Goal: Task Accomplishment & Management: Manage account settings

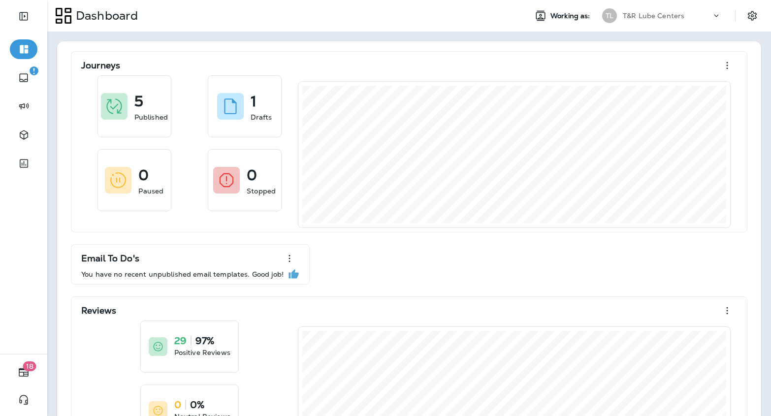
click at [677, 14] on p "T&R Lube Centers" at bounding box center [654, 16] width 62 height 8
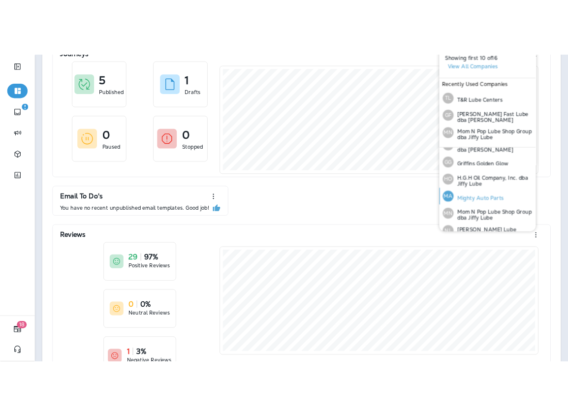
scroll to position [159, 0]
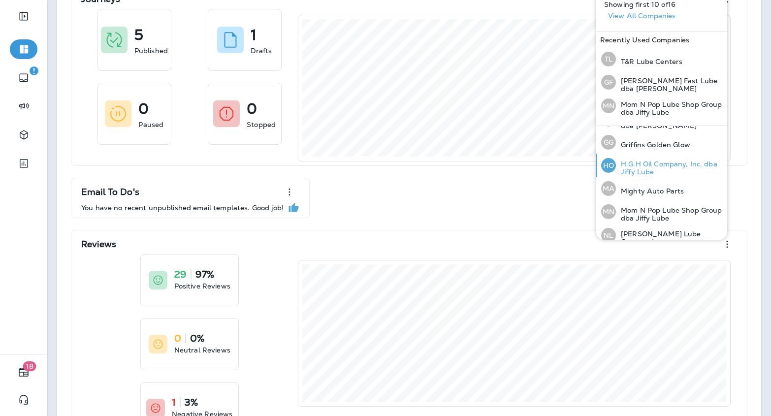
click at [650, 166] on p "H.G.H Oil Company, Inc. dba Jiffy Lube" at bounding box center [669, 168] width 107 height 16
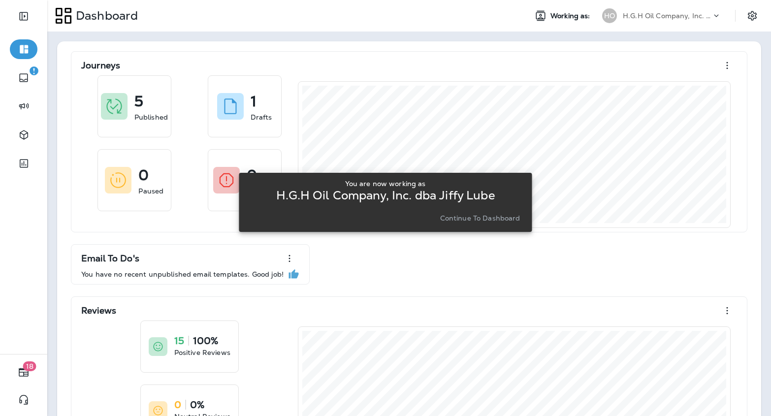
click at [525, 219] on div "You are now working as H.G.H Oil Company, Inc. dba Jiffy Lube Continue to Dashb…" at bounding box center [385, 202] width 293 height 59
click at [516, 221] on p "Continue to Dashboard" at bounding box center [480, 218] width 80 height 8
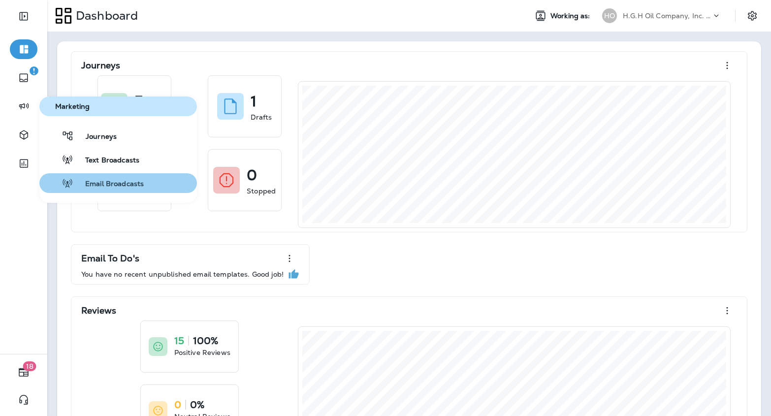
click at [101, 183] on span "Email Broadcasts" at bounding box center [108, 184] width 70 height 9
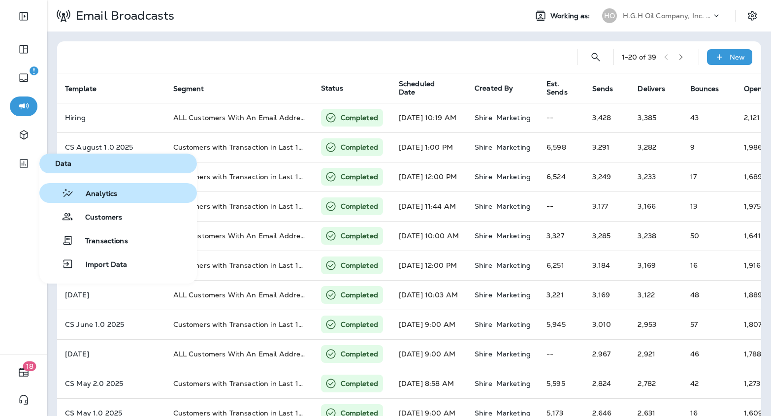
click at [82, 195] on span "Analytics" at bounding box center [95, 193] width 43 height 9
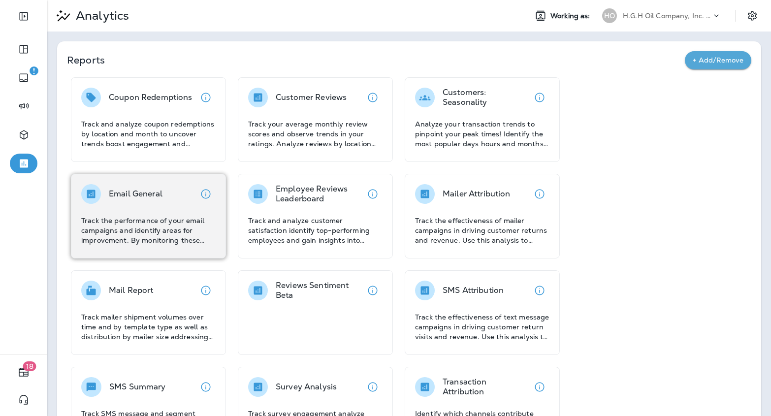
click at [152, 230] on p "Track the performance of your email campaigns and identify areas for improvemen…" at bounding box center [148, 231] width 134 height 30
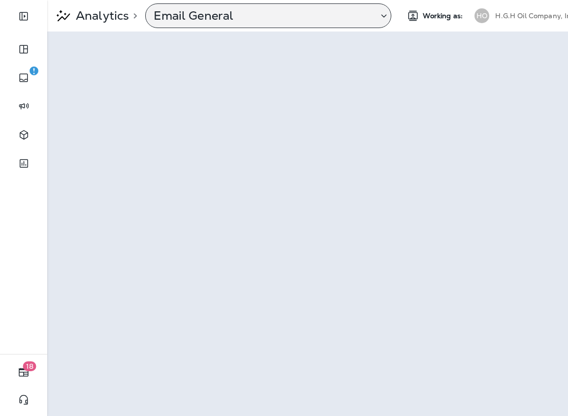
click at [247, 10] on p "Email General" at bounding box center [262, 15] width 217 height 15
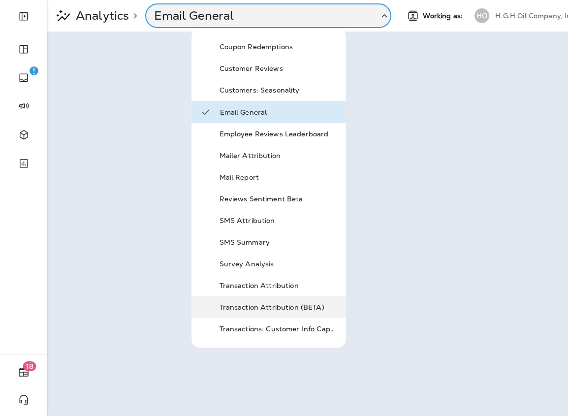
click at [260, 306] on p "Transaction Attribution (BETA)" at bounding box center [279, 307] width 118 height 8
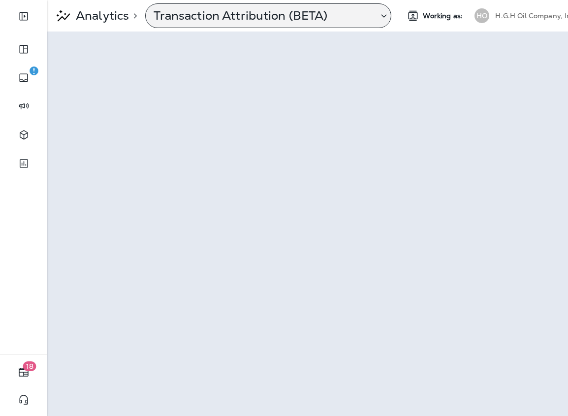
click at [217, 8] on div "Transaction Attribution (BETA)" at bounding box center [268, 15] width 246 height 25
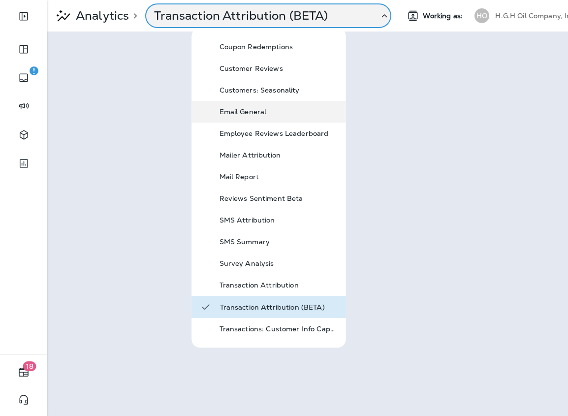
click at [249, 112] on p "Email General" at bounding box center [279, 112] width 118 height 8
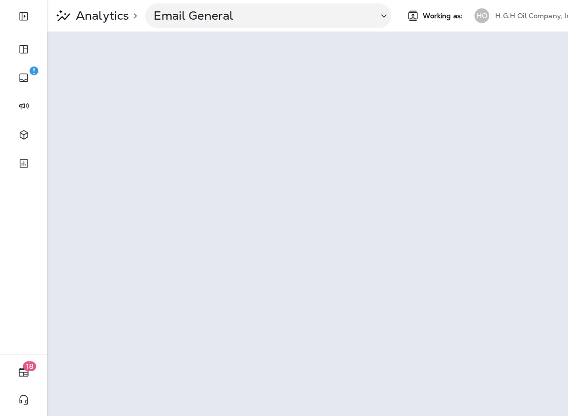
click at [520, 6] on div "HO H.G.H Oil Company, Inc. dba Jiffy Lube" at bounding box center [534, 16] width 131 height 20
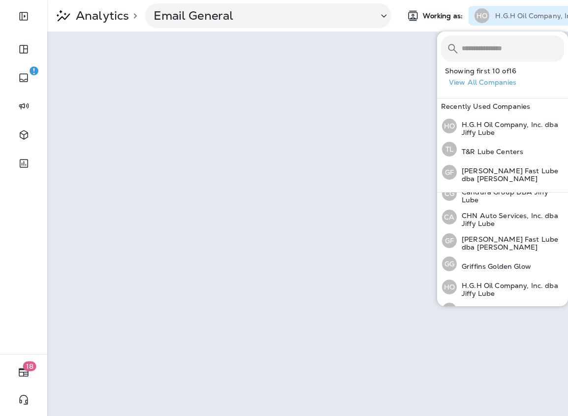
scroll to position [260, 0]
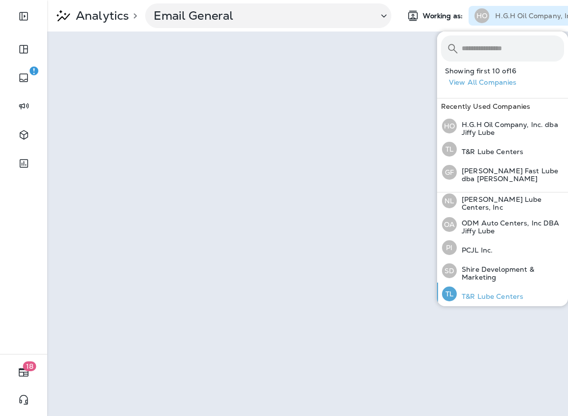
click at [487, 292] on p "T&R Lube Centers" at bounding box center [490, 296] width 66 height 8
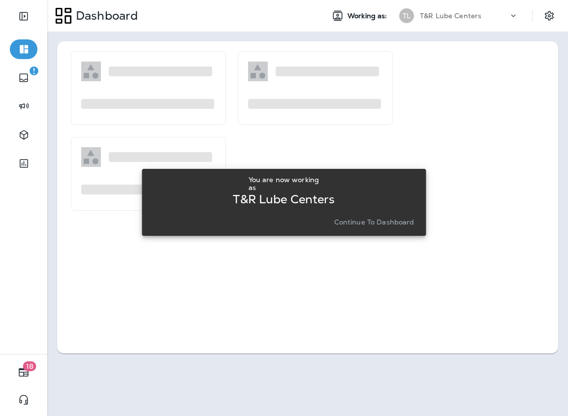
click at [380, 218] on p "Continue to Dashboard" at bounding box center [374, 222] width 80 height 8
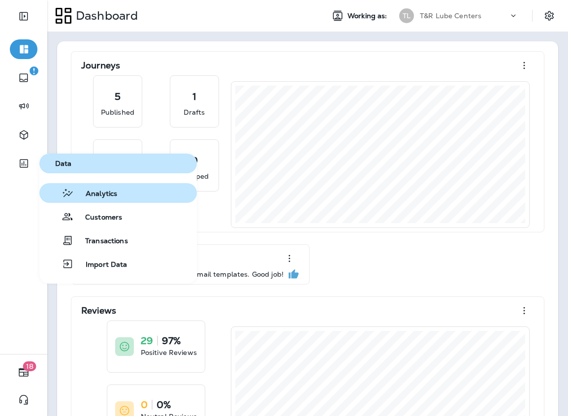
click at [102, 202] on button "Analytics" at bounding box center [118, 193] width 158 height 20
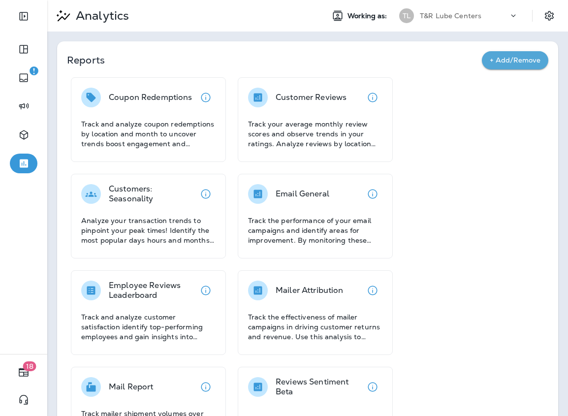
scroll to position [24, 0]
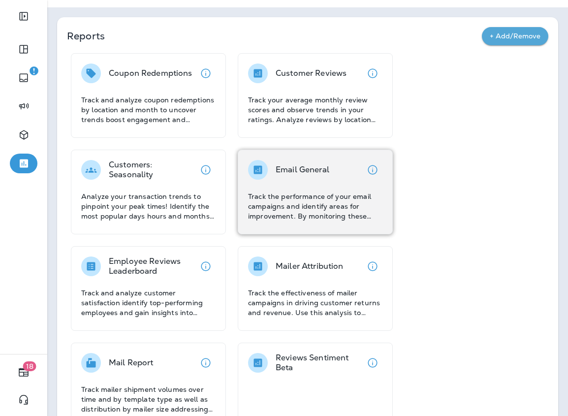
click at [297, 210] on p "Track the performance of your email campaigns and identify areas for improvemen…" at bounding box center [315, 206] width 134 height 30
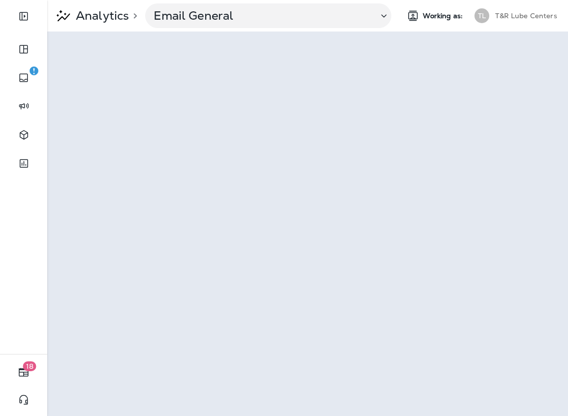
click at [528, 13] on p "T&R Lube Centers" at bounding box center [526, 16] width 62 height 8
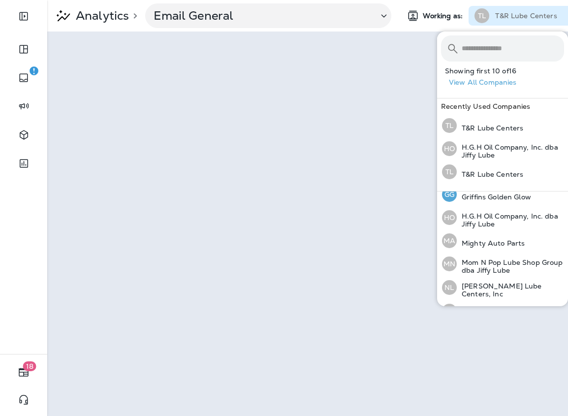
scroll to position [174, 0]
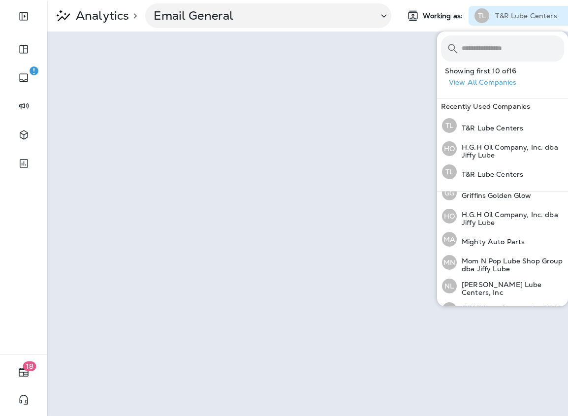
click at [522, 14] on p "T&R Lube Centers" at bounding box center [526, 16] width 62 height 8
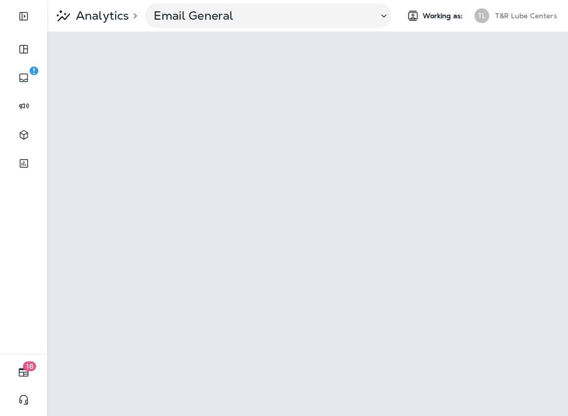
click at [514, 14] on p "T&R Lube Centers" at bounding box center [526, 16] width 62 height 8
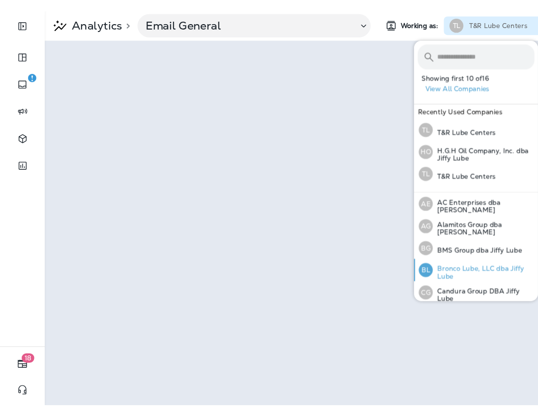
scroll to position [9, 0]
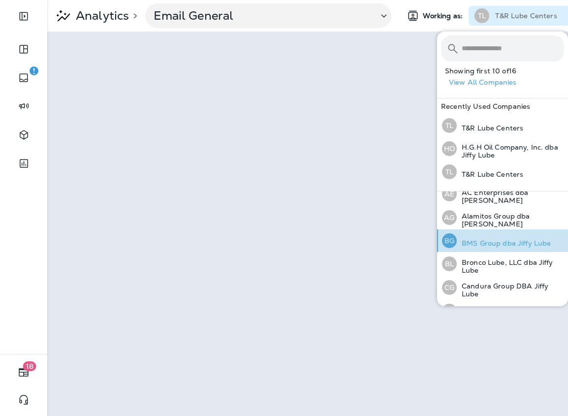
click at [477, 239] on p "BMS Group dba Jiffy Lube" at bounding box center [504, 243] width 94 height 8
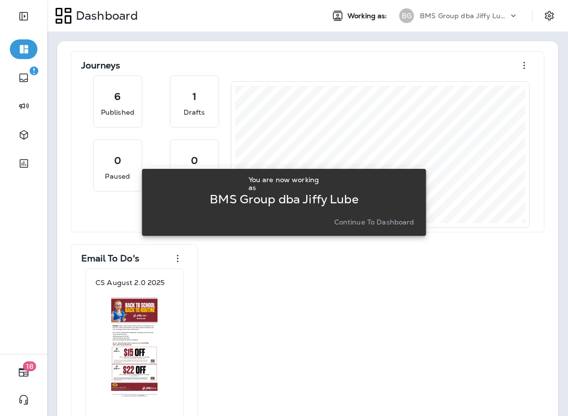
click at [400, 220] on p "Continue to Dashboard" at bounding box center [374, 222] width 80 height 8
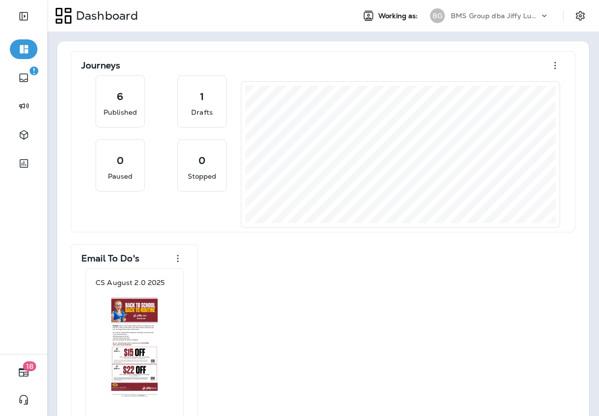
click at [474, 20] on div "BMS Group dba Jiffy Lube" at bounding box center [494, 15] width 89 height 15
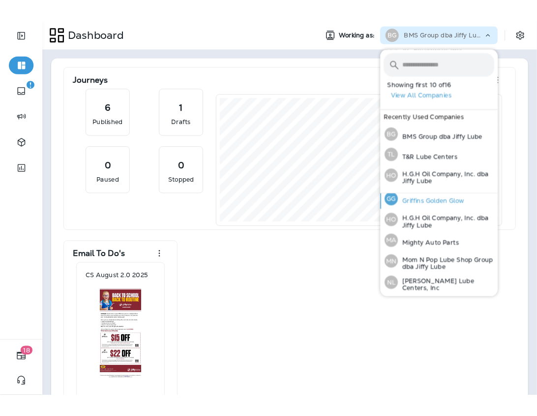
scroll to position [170, 0]
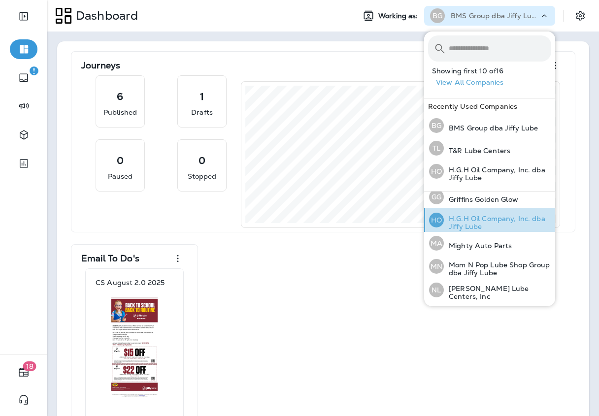
click at [479, 220] on p "H.G.H Oil Company, Inc. dba Jiffy Lube" at bounding box center [496, 223] width 107 height 16
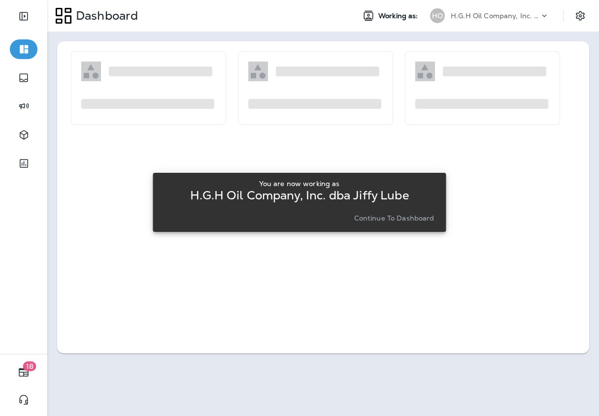
click at [379, 218] on p "Continue to Dashboard" at bounding box center [394, 218] width 80 height 8
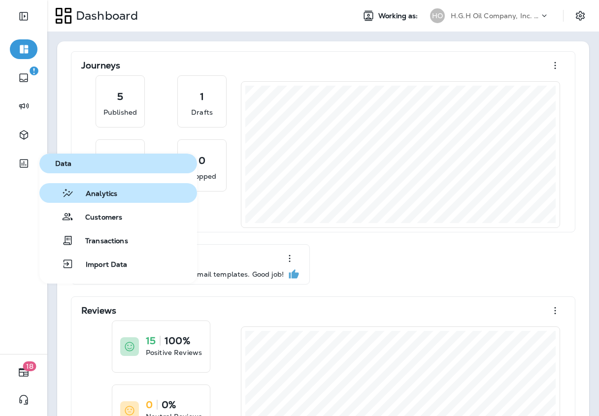
click at [81, 197] on span "Analytics" at bounding box center [95, 193] width 43 height 9
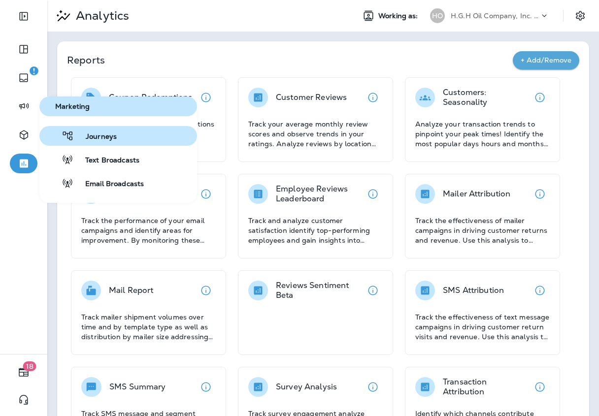
click at [89, 137] on span "Journeys" at bounding box center [95, 136] width 43 height 9
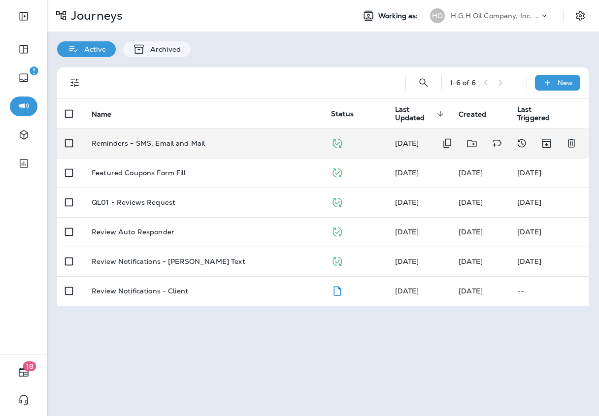
click at [234, 151] on td "Reminders - SMS, Email and Mail" at bounding box center [203, 143] width 239 height 30
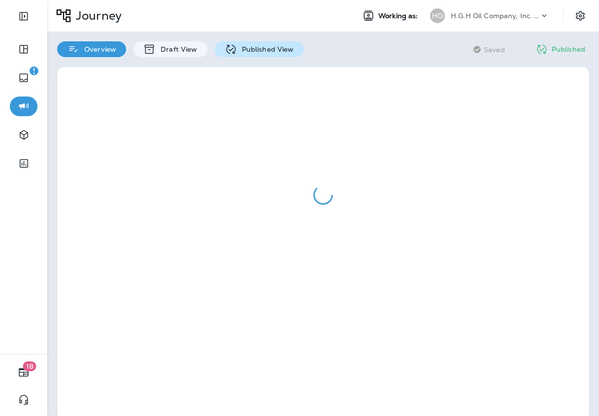
click at [254, 49] on p "Published View" at bounding box center [265, 49] width 57 height 8
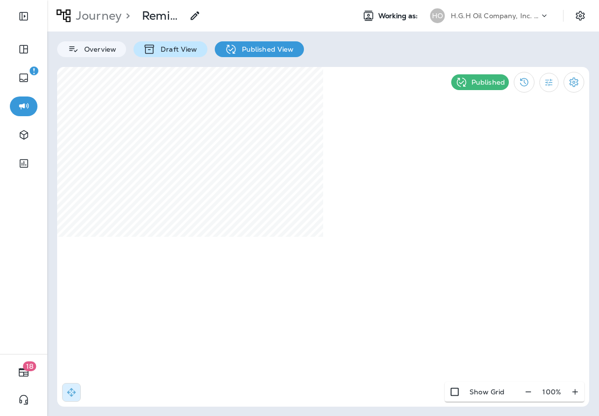
click at [197, 48] on div "Draft View" at bounding box center [169, 49] width 73 height 16
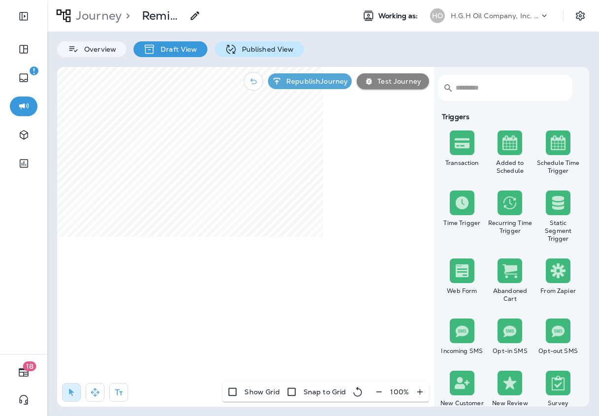
click at [273, 50] on p "Published View" at bounding box center [265, 49] width 57 height 8
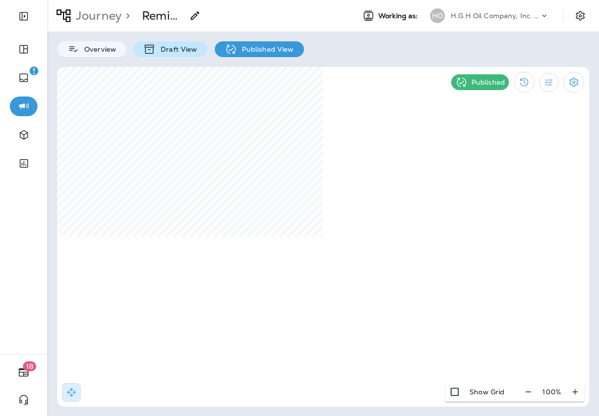
click at [185, 47] on p "Draft View" at bounding box center [176, 49] width 41 height 8
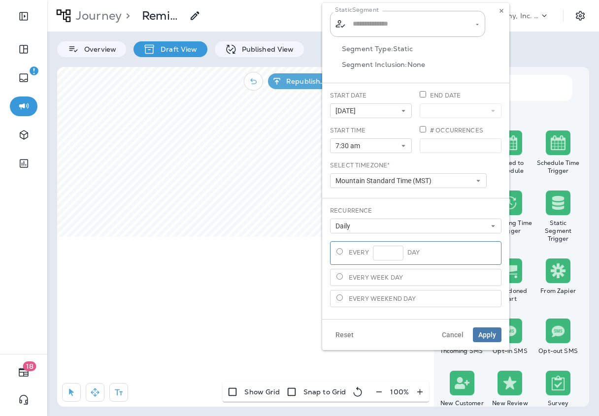
type input "**********"
click at [505, 12] on button at bounding box center [501, 10] width 11 height 11
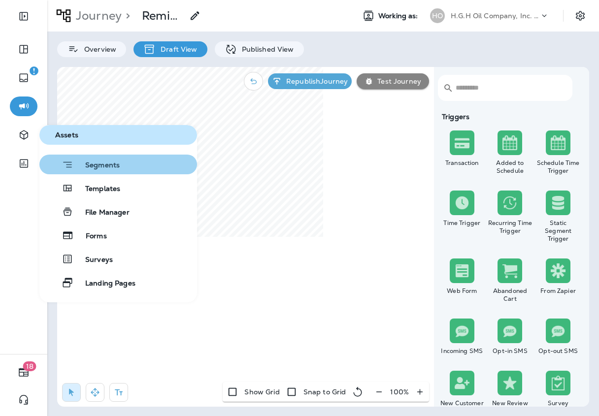
click at [88, 162] on span "Segments" at bounding box center [96, 166] width 46 height 10
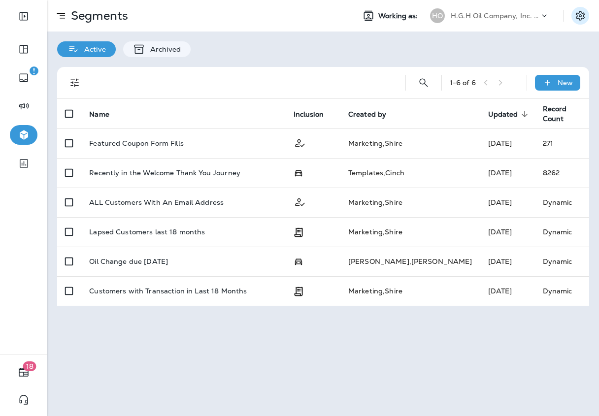
click at [575, 12] on icon "Settings" at bounding box center [580, 16] width 12 height 12
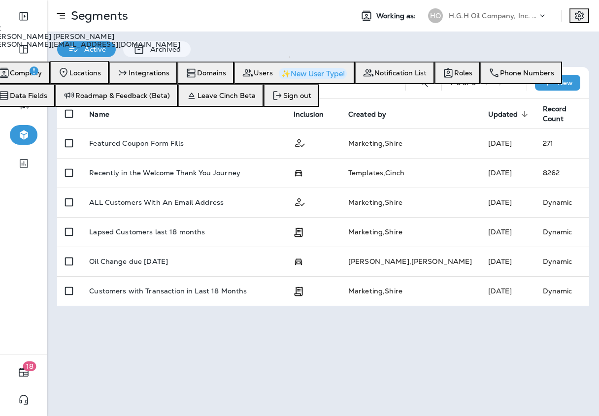
click at [385, 44] on div "Active Archived" at bounding box center [322, 45] width 551 height 26
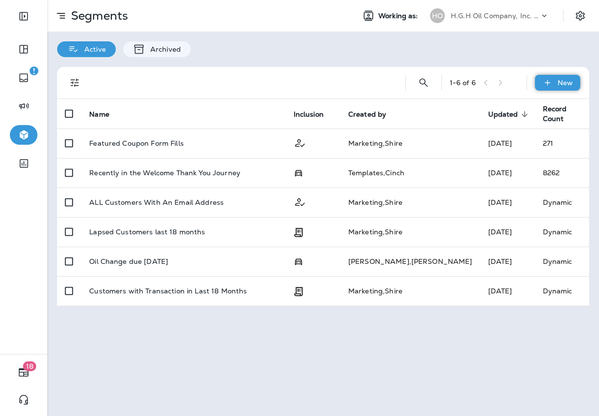
click at [550, 86] on icon at bounding box center [547, 83] width 10 height 10
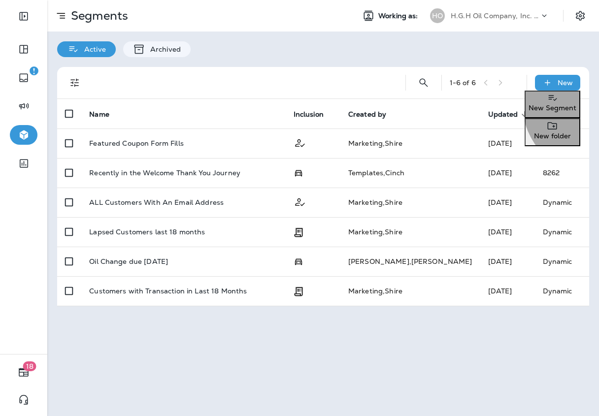
click at [548, 109] on p "New Segment" at bounding box center [552, 108] width 48 height 8
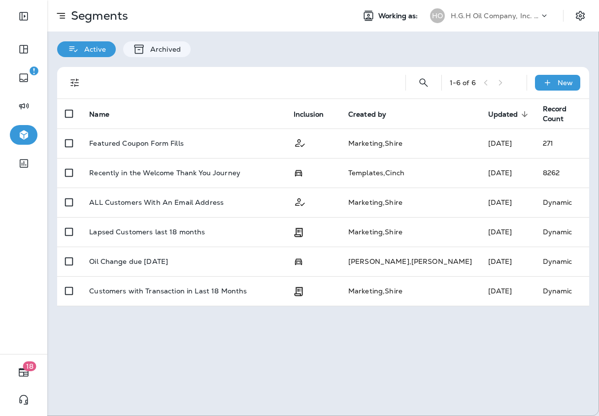
type input "**********"
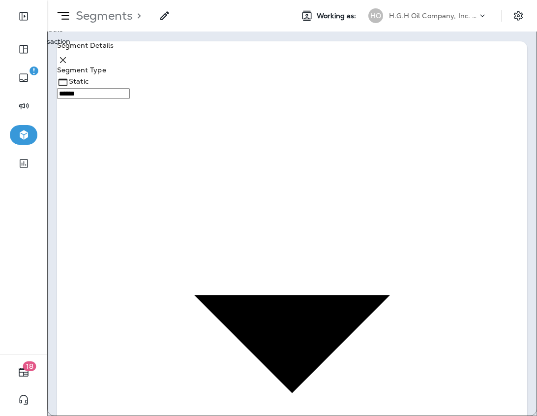
click at [238, 60] on body "**********" at bounding box center [268, 30] width 537 height 60
click at [238, 99] on div at bounding box center [268, 208] width 537 height 416
click at [155, 0] on body "**********" at bounding box center [268, 0] width 537 height 0
click at [131, 24] on li "Dynamic" at bounding box center [279, 18] width 518 height 12
type input "*******"
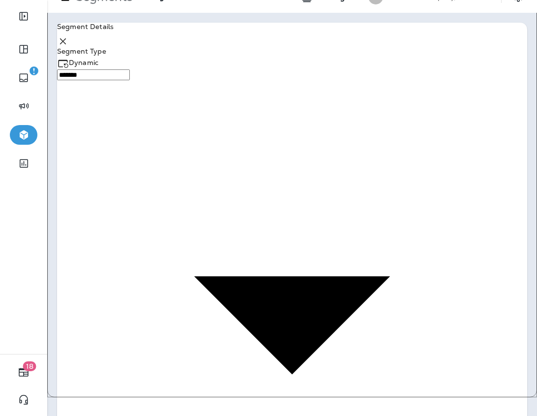
scroll to position [21, 0]
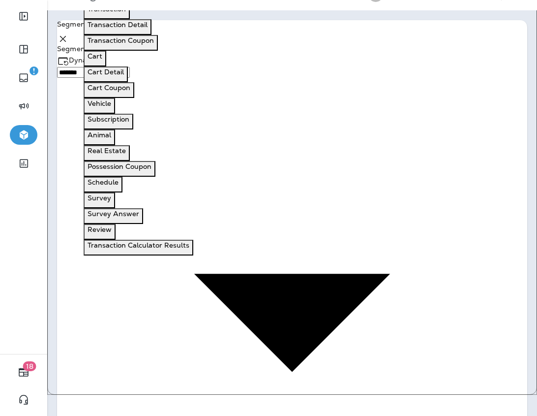
scroll to position [73, 0]
click at [123, 192] on button "Schedule" at bounding box center [103, 185] width 39 height 16
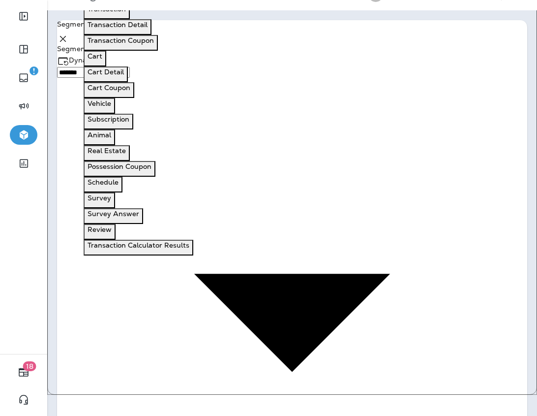
scroll to position [0, 0]
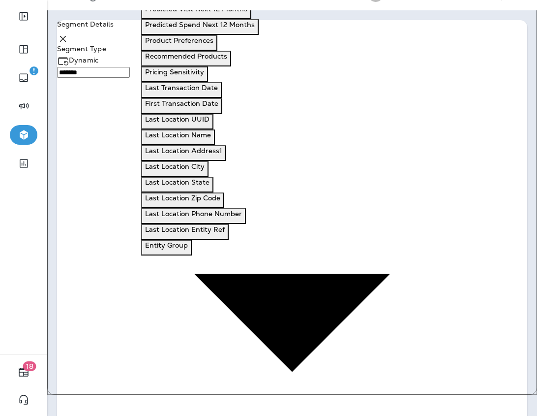
scroll to position [354, 0]
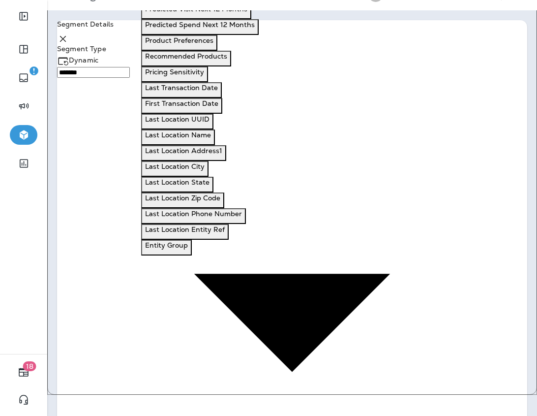
scroll to position [330, 0]
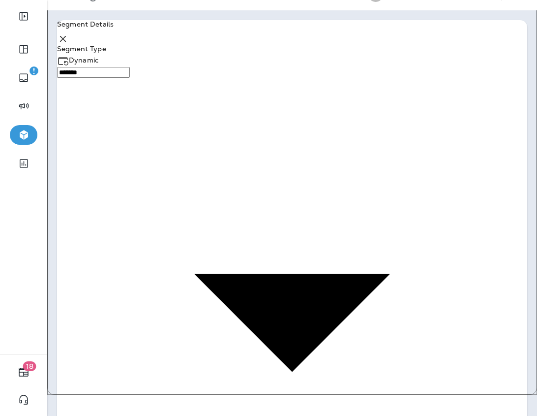
click at [66, 41] on use at bounding box center [63, 39] width 6 height 6
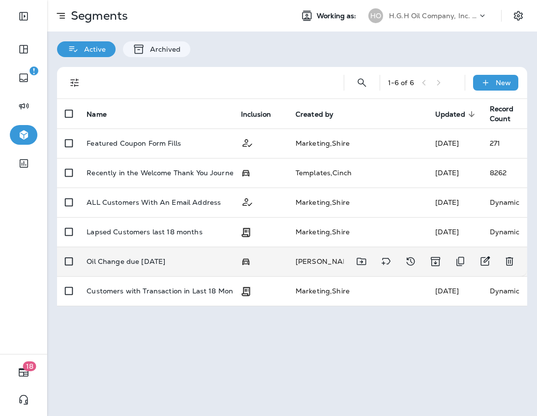
click at [208, 262] on div "Oil Change due [DATE]" at bounding box center [156, 261] width 138 height 8
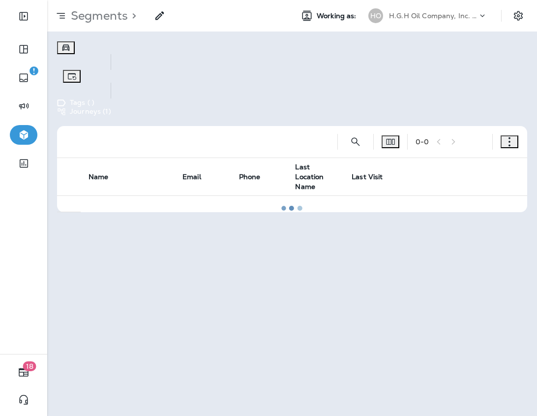
click at [505, 137] on icon "button" at bounding box center [510, 142] width 10 height 10
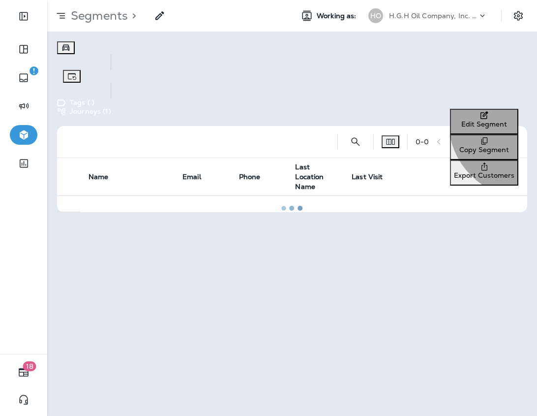
click at [476, 125] on button "Edit Segment" at bounding box center [484, 122] width 68 height 26
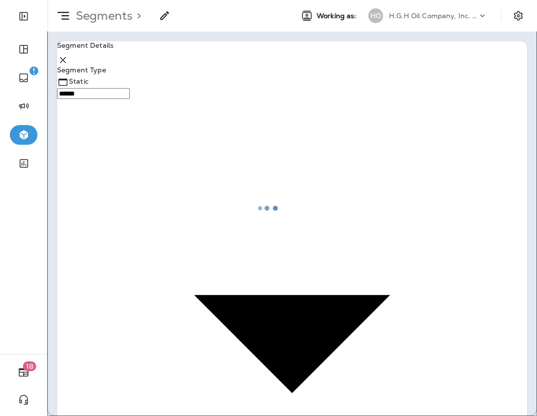
type input "*******"
type input "**********"
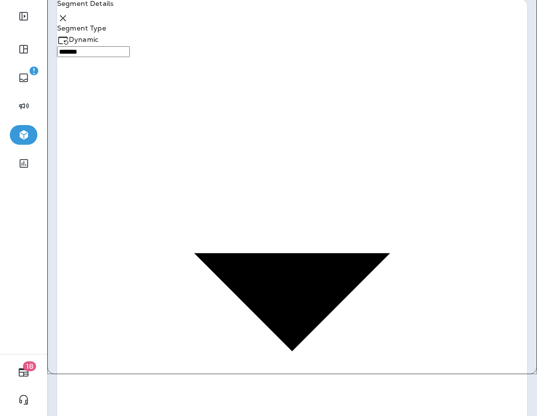
scroll to position [41, 0]
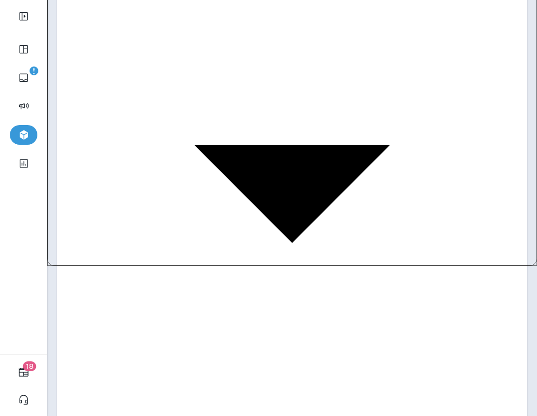
scroll to position [189, 0]
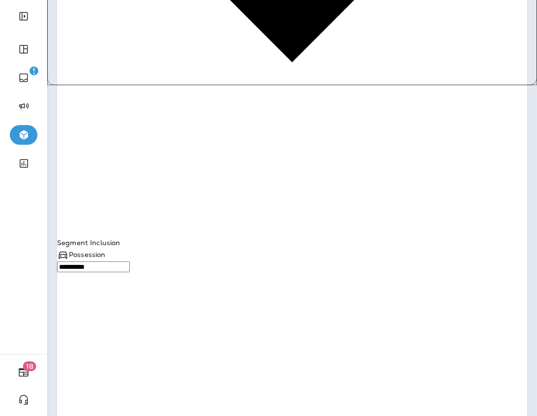
scroll to position [382, 0]
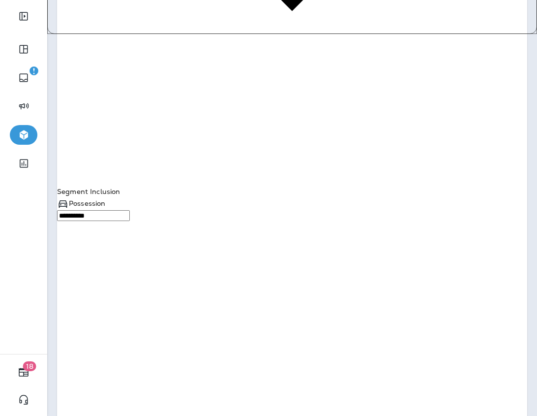
click at [143, 0] on body "**********" at bounding box center [268, 0] width 537 height 0
click at [292, 217] on div at bounding box center [268, 208] width 537 height 416
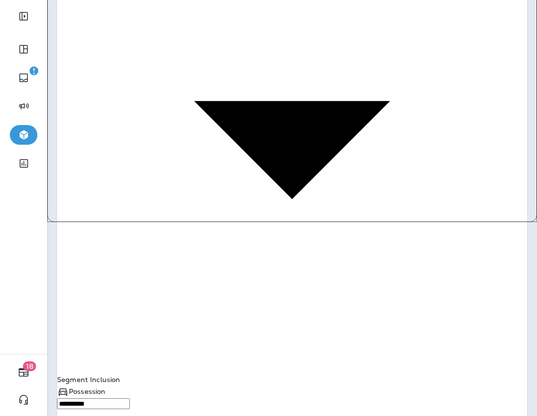
scroll to position [179, 0]
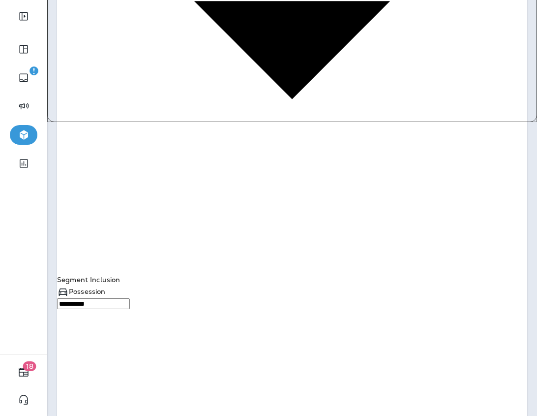
scroll to position [190, 0]
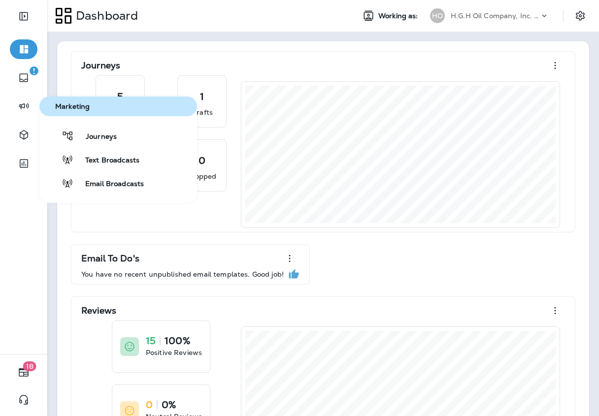
click at [102, 146] on div "Journeys Text Broadcasts Email Broadcasts" at bounding box center [118, 159] width 158 height 67
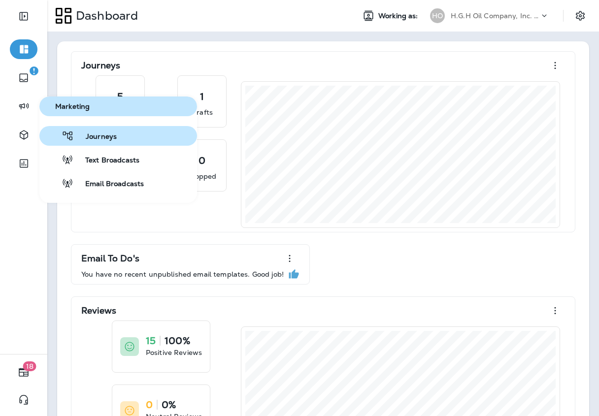
click at [98, 136] on span "Journeys" at bounding box center [95, 136] width 43 height 9
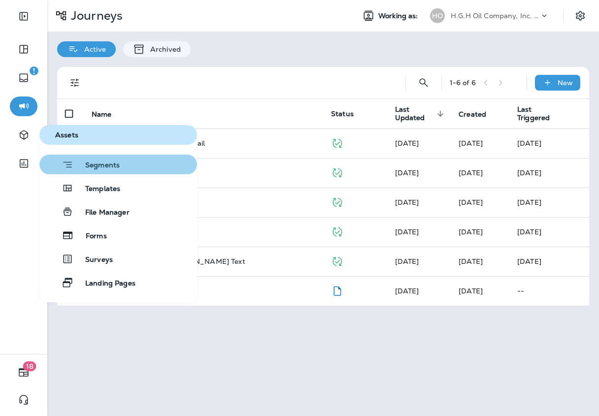
click at [82, 165] on span "Segments" at bounding box center [96, 166] width 46 height 10
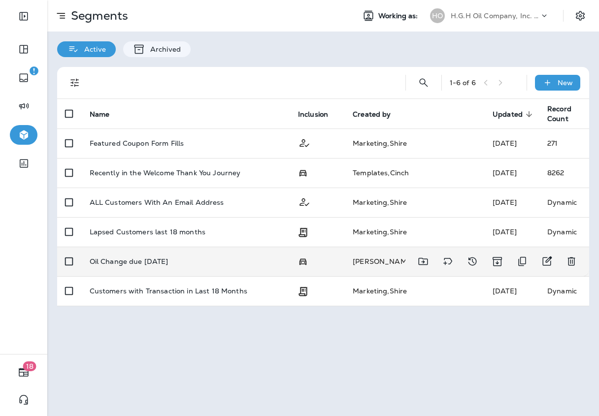
click at [229, 260] on div "Oil Change due [DATE]" at bounding box center [186, 261] width 192 height 8
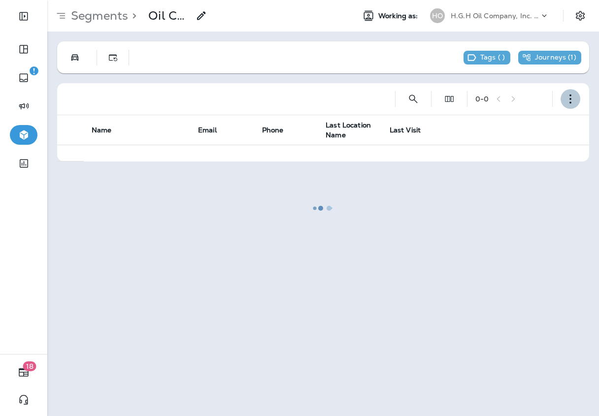
click at [567, 97] on icon "button" at bounding box center [570, 99] width 10 height 10
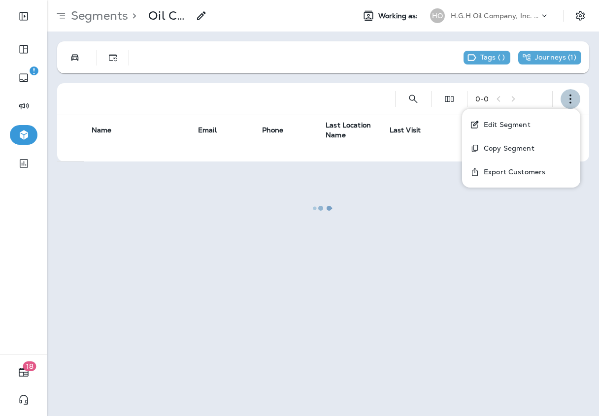
click at [567, 97] on icon "button" at bounding box center [570, 99] width 10 height 10
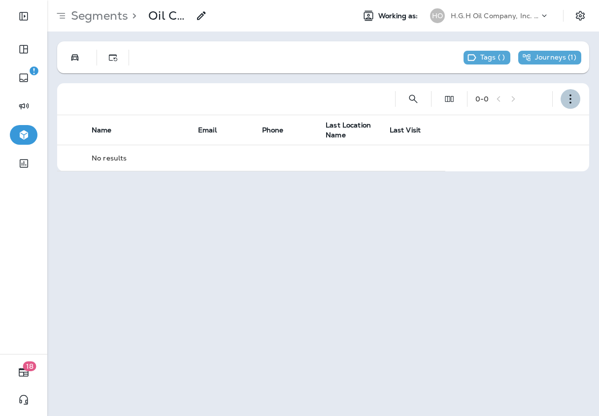
click at [567, 97] on icon "button" at bounding box center [570, 99] width 10 height 10
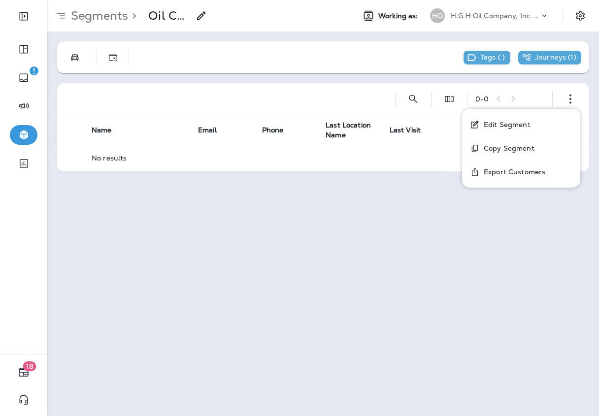
click at [524, 126] on p "Edit Segment" at bounding box center [504, 125] width 51 height 8
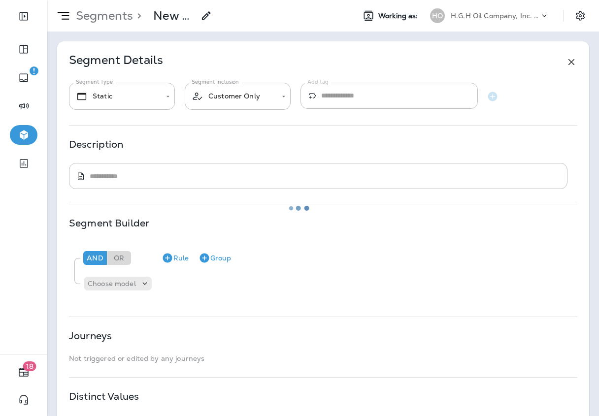
type input "*******"
type input "**********"
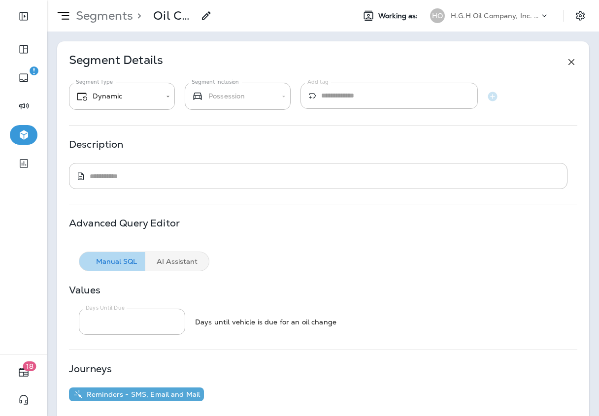
click at [505, 25] on div "HO H.G.H Oil Company, Inc. dba Jiffy Lube" at bounding box center [489, 16] width 131 height 20
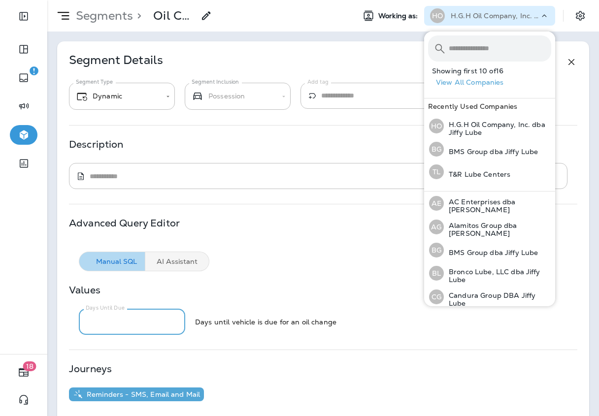
click at [133, 317] on input "**" at bounding box center [132, 322] width 106 height 26
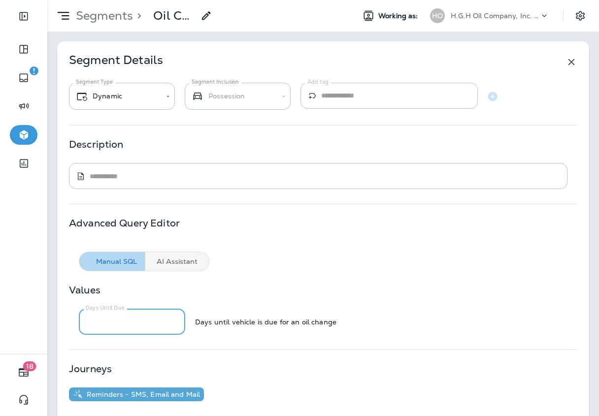
click at [332, 248] on div "Manual SQL AI Assistant" at bounding box center [323, 257] width 508 height 30
click at [508, 21] on div "H.G.H Oil Company, Inc. dba Jiffy Lube" at bounding box center [494, 15] width 89 height 15
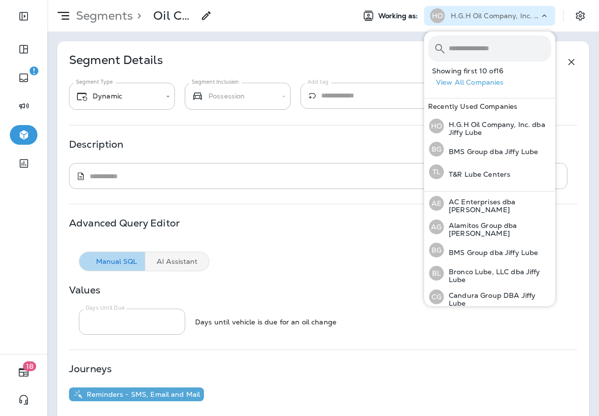
click at [360, 54] on div "**********" at bounding box center [323, 263] width 532 height 445
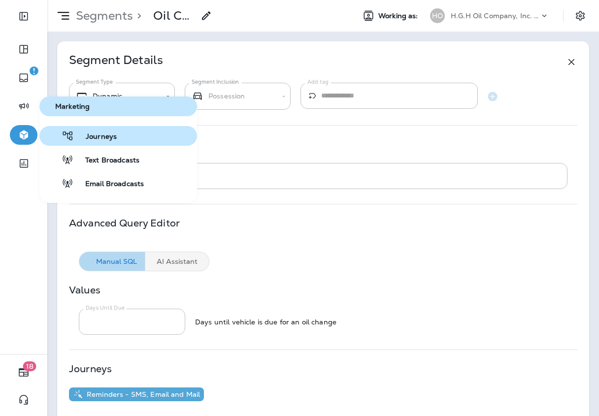
click at [89, 141] on span "Journeys" at bounding box center [95, 136] width 43 height 9
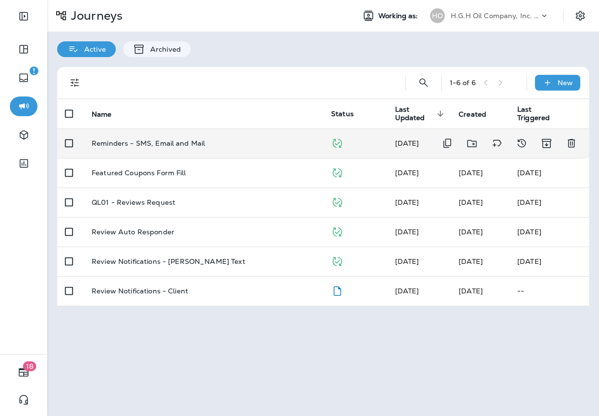
click at [264, 152] on td "Reminders - SMS, Email and Mail" at bounding box center [203, 143] width 239 height 30
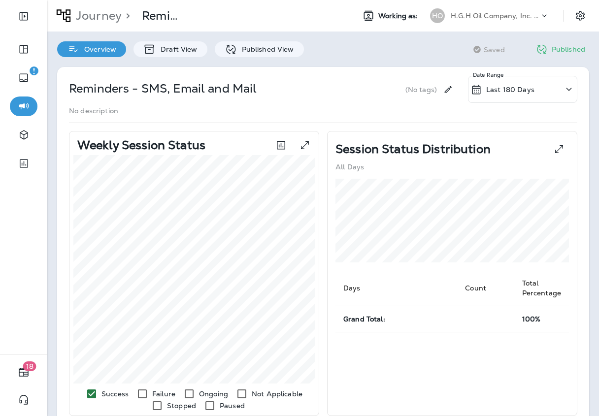
click at [522, 80] on div "Last 180 Days" at bounding box center [522, 89] width 109 height 27
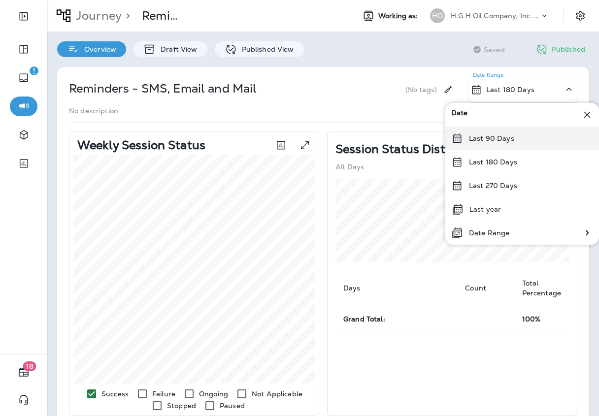
click at [507, 135] on p "Last 90 Days" at bounding box center [491, 138] width 45 height 8
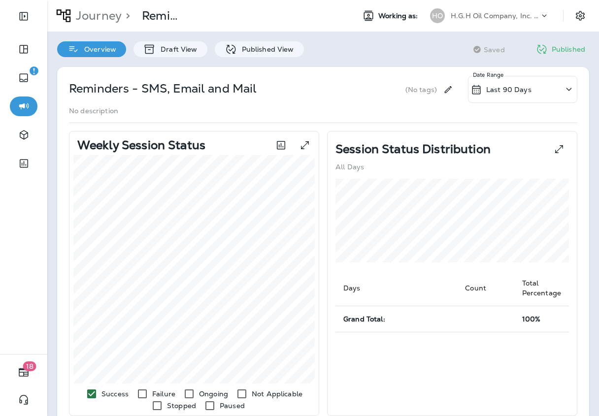
click at [555, 94] on div "Last 90 Days" at bounding box center [522, 89] width 109 height 27
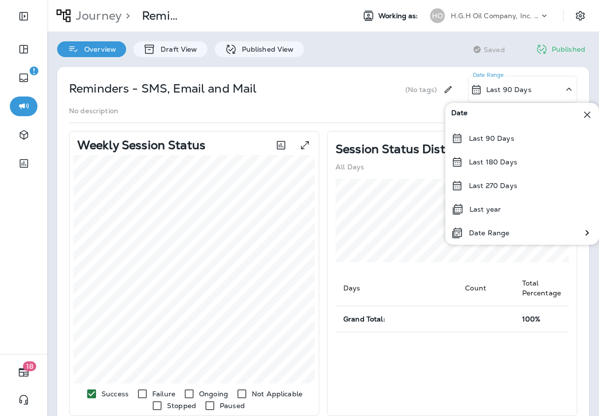
click at [374, 109] on div "No description" at bounding box center [323, 111] width 508 height 8
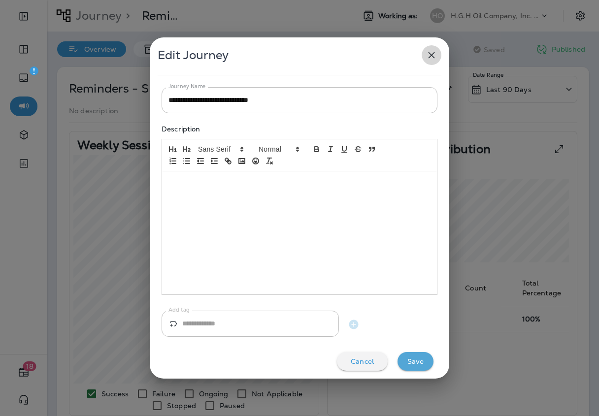
click at [430, 56] on icon "button" at bounding box center [431, 55] width 6 height 6
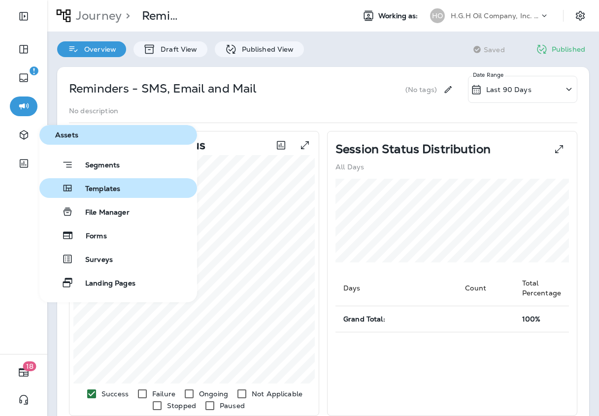
click at [102, 187] on span "Templates" at bounding box center [96, 189] width 47 height 9
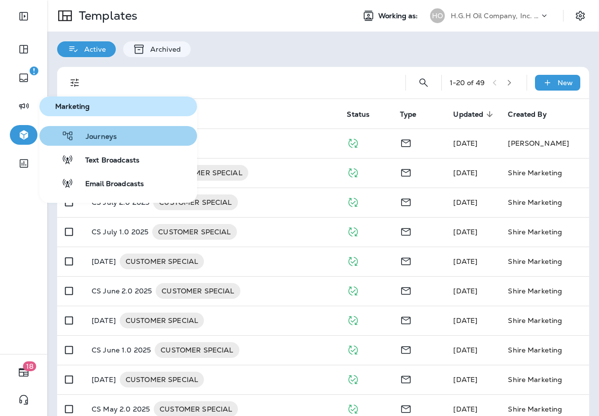
click at [103, 132] on span "Journeys" at bounding box center [95, 136] width 43 height 9
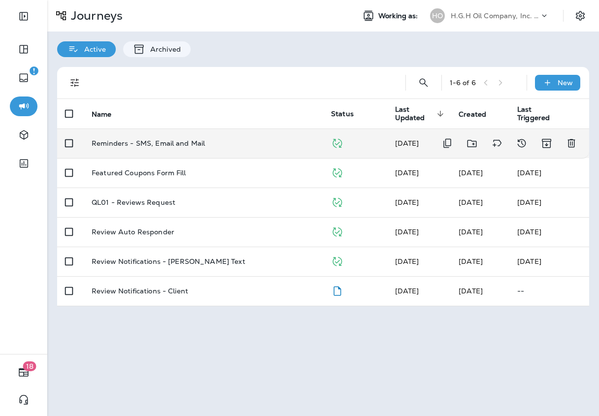
click at [259, 156] on td "Reminders - SMS, Email and Mail" at bounding box center [203, 143] width 239 height 30
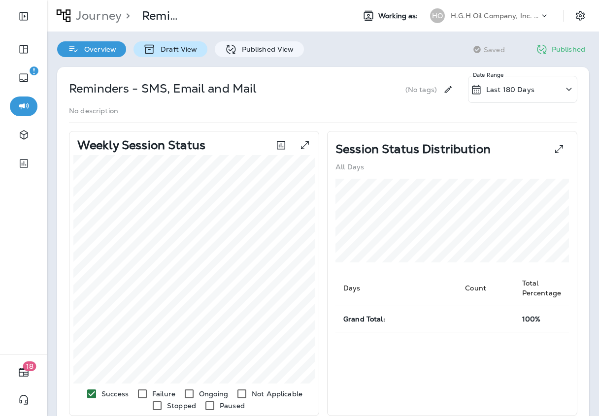
click at [193, 53] on p "Draft View" at bounding box center [176, 49] width 41 height 8
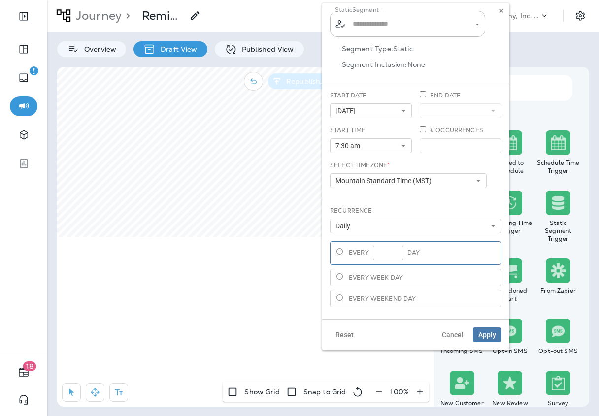
type input "**********"
click at [426, 30] on input "**********" at bounding box center [401, 23] width 103 height 17
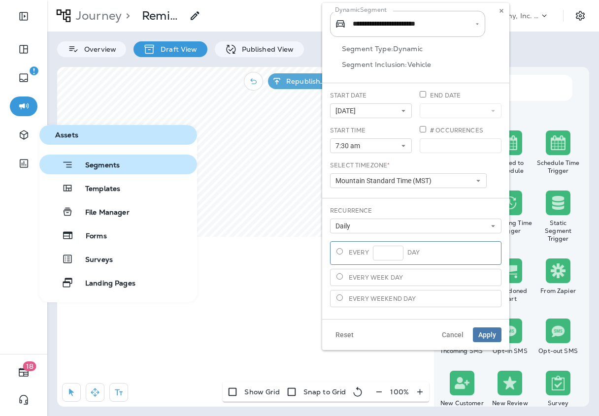
click at [98, 169] on span "Segments" at bounding box center [96, 166] width 46 height 10
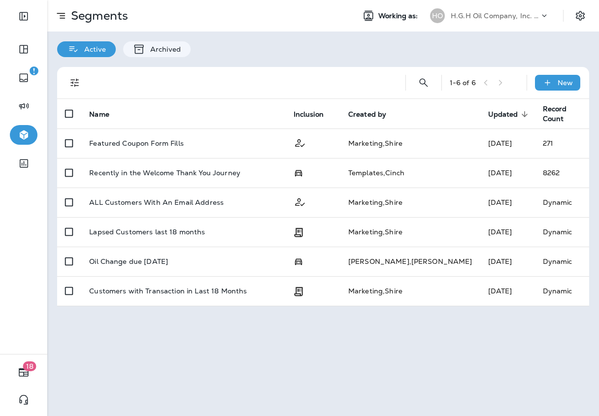
click at [505, 9] on div "H.G.H Oil Company, Inc. dba Jiffy Lube" at bounding box center [494, 15] width 89 height 15
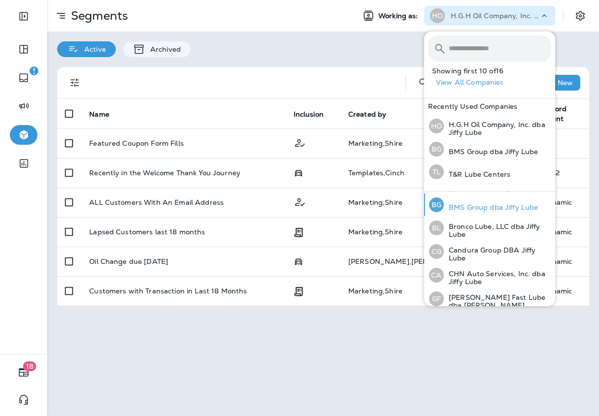
scroll to position [53, 0]
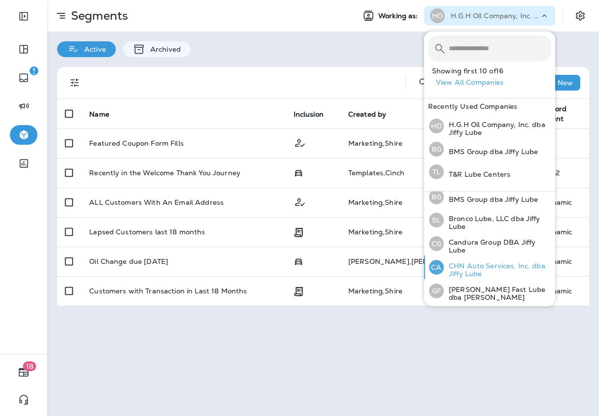
click at [481, 264] on p "CHN Auto Services, Inc. dba Jiffy Lube" at bounding box center [496, 270] width 107 height 16
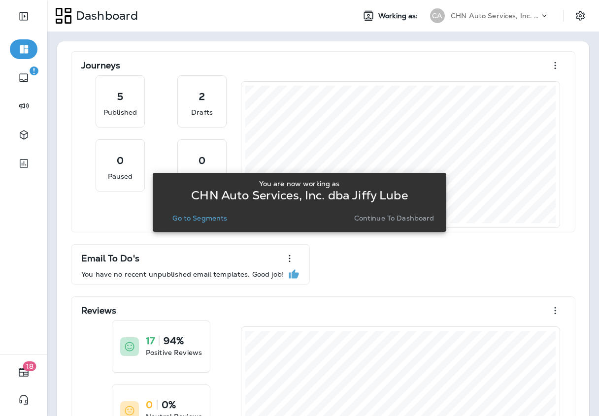
click at [521, 16] on p "CHN Auto Services, Inc. dba Jiffy Lube" at bounding box center [494, 16] width 89 height 8
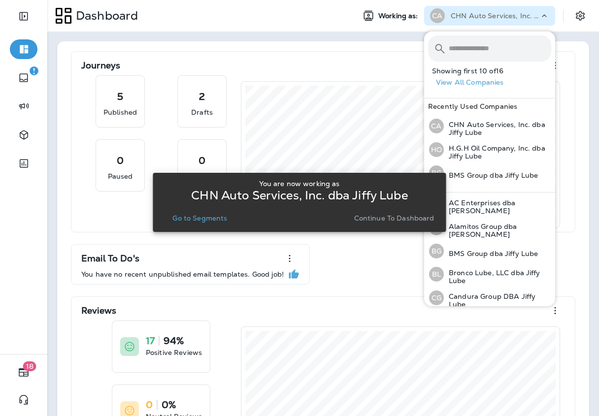
click at [220, 218] on p "Go to Segments" at bounding box center [199, 218] width 55 height 8
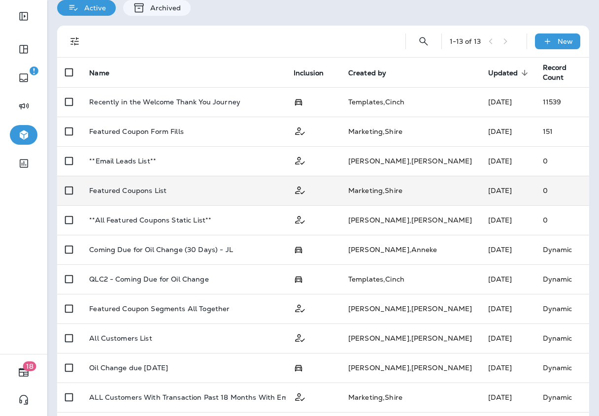
scroll to position [47, 0]
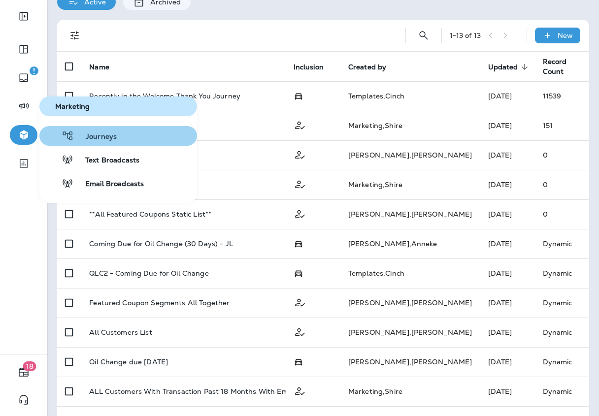
click at [89, 138] on span "Journeys" at bounding box center [95, 136] width 43 height 9
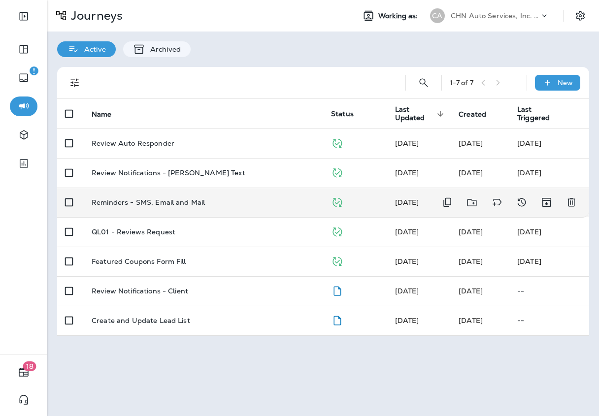
click at [265, 208] on td "Reminders - SMS, Email and Mail" at bounding box center [203, 203] width 239 height 30
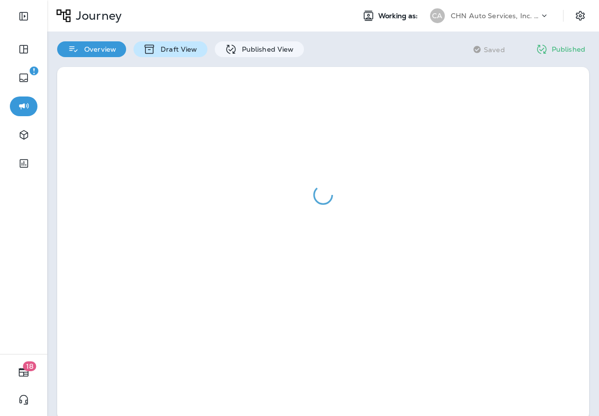
click at [182, 49] on p "Draft View" at bounding box center [176, 49] width 41 height 8
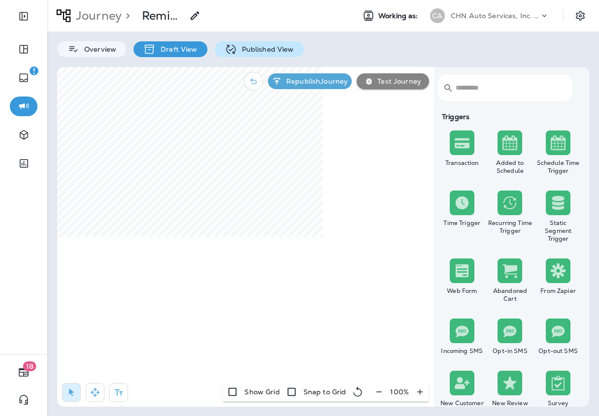
click at [270, 43] on div "Published View" at bounding box center [259, 49] width 89 height 16
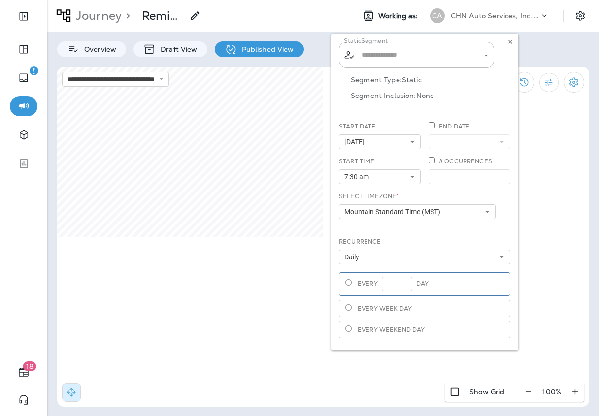
type input "**********"
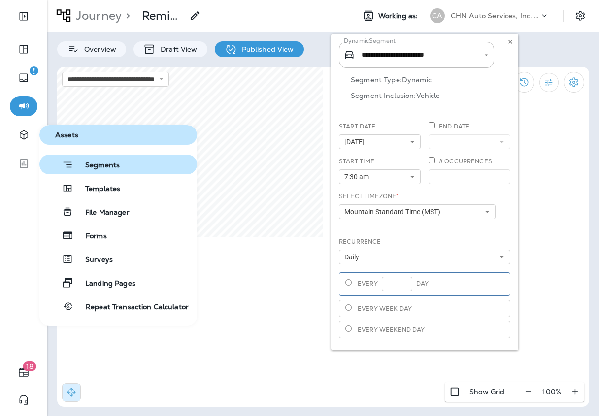
click at [80, 161] on span "Segments" at bounding box center [96, 166] width 46 height 10
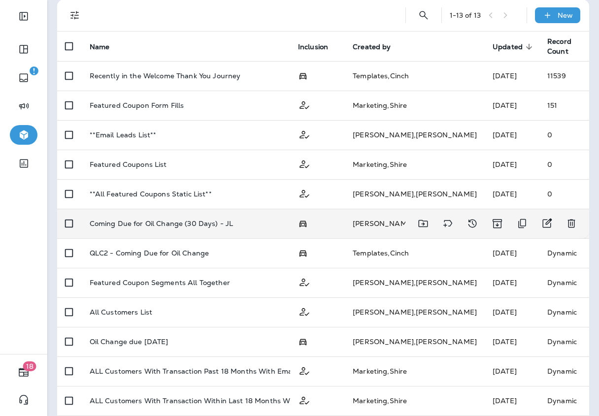
scroll to position [73, 0]
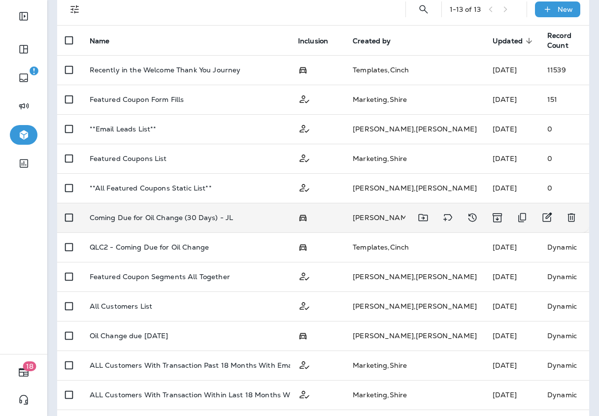
click at [185, 221] on p "Coming Due for Oil Change (30 Days) - JL" at bounding box center [162, 218] width 144 height 8
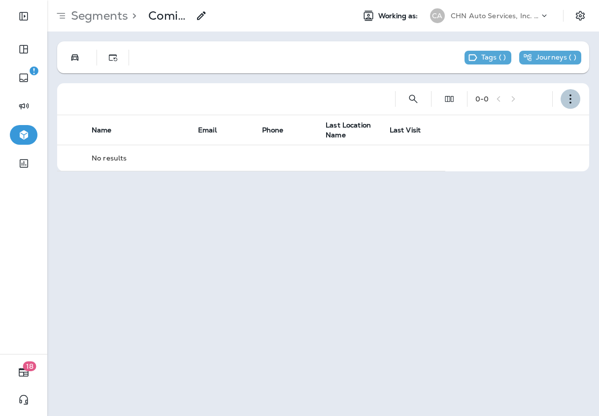
click at [566, 104] on button "button" at bounding box center [570, 99] width 20 height 20
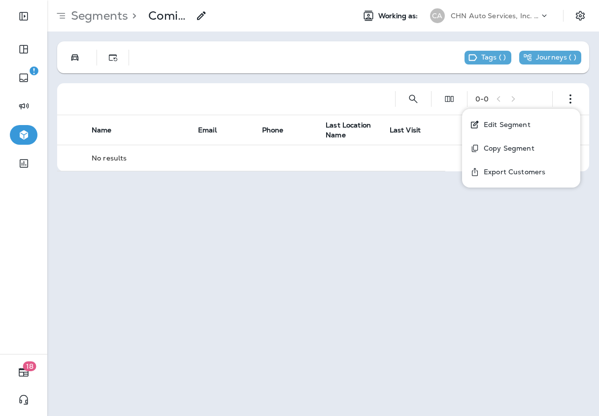
click at [549, 117] on button "Edit Segment" at bounding box center [521, 125] width 118 height 24
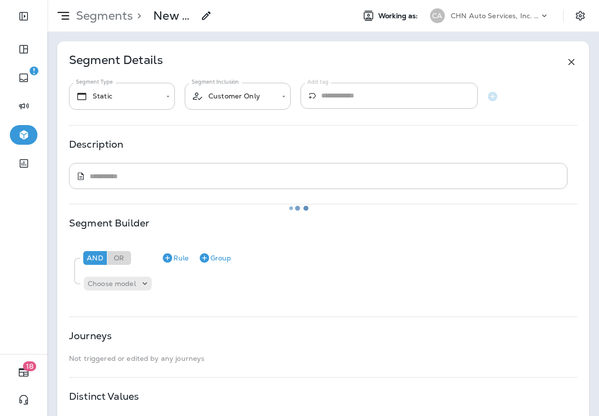
type input "*******"
type input "**********"
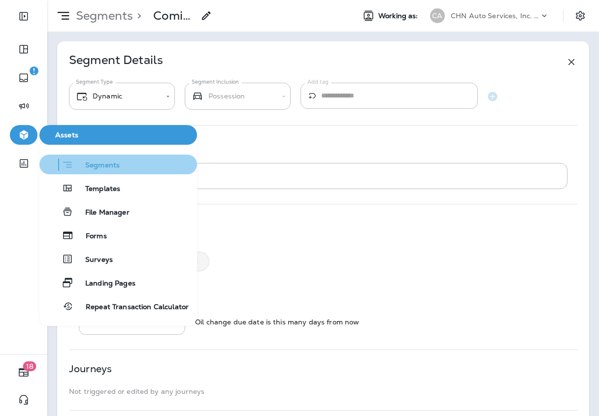
click at [93, 172] on button "Segments" at bounding box center [118, 165] width 158 height 20
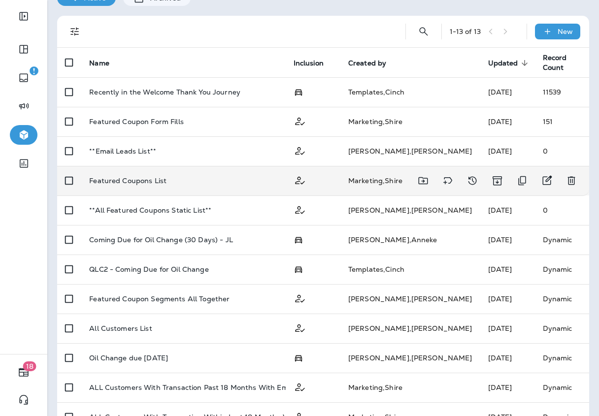
scroll to position [53, 0]
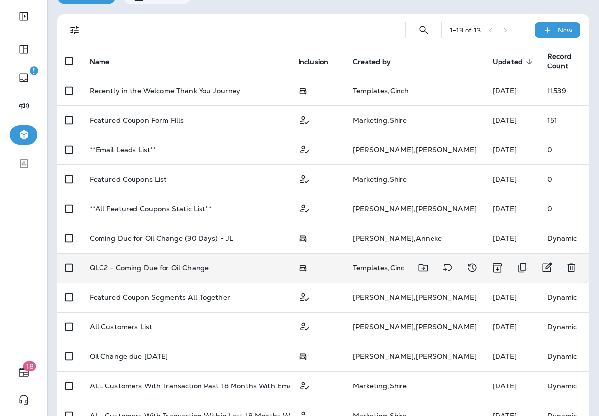
click at [218, 272] on td "QLC2 - Coming Due for Oil Change" at bounding box center [186, 268] width 208 height 30
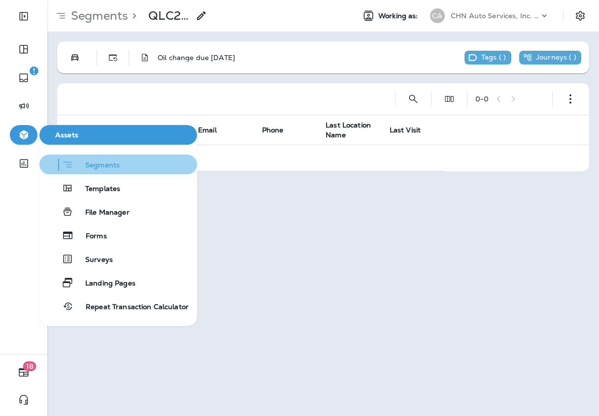
click at [114, 169] on span "Segments" at bounding box center [96, 166] width 46 height 10
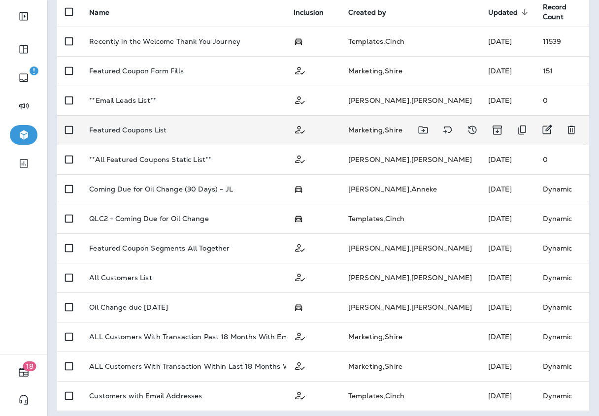
scroll to position [106, 0]
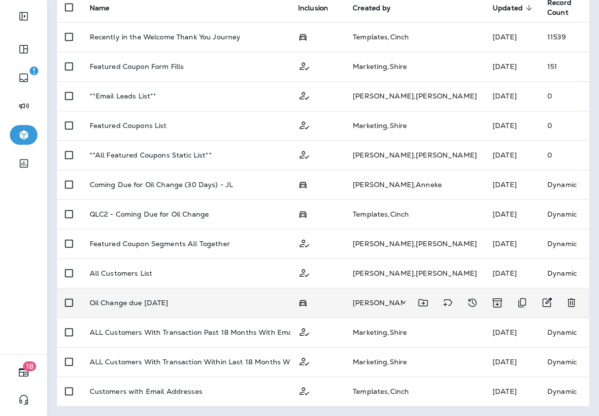
click at [158, 301] on p "Oil Change due [DATE]" at bounding box center [129, 303] width 79 height 8
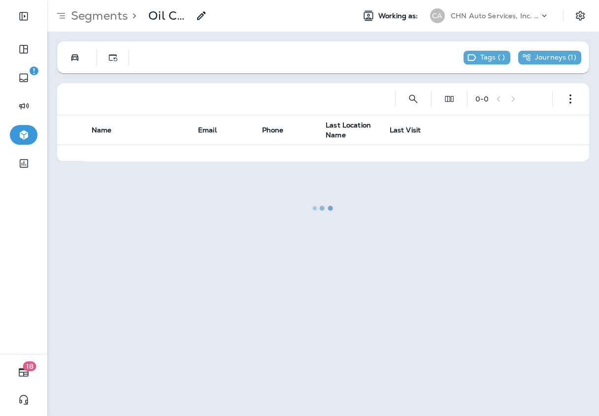
click at [560, 103] on div at bounding box center [322, 208] width 549 height 414
click at [562, 96] on button "button" at bounding box center [570, 99] width 20 height 20
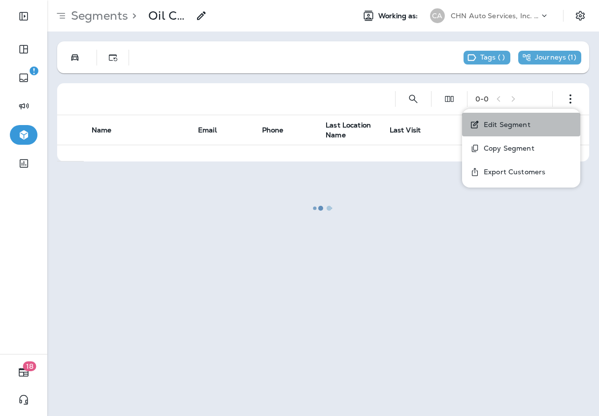
click at [532, 116] on button "Edit Segment" at bounding box center [521, 125] width 118 height 24
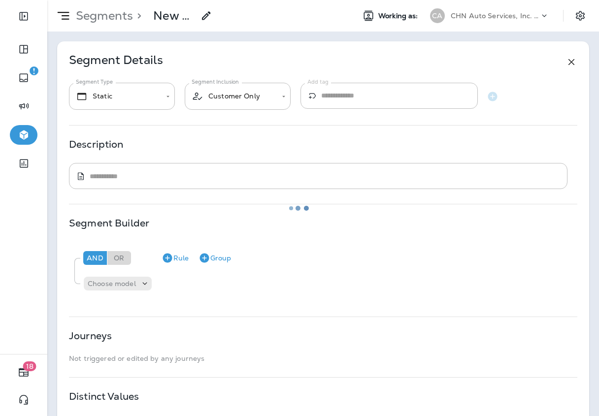
type input "*******"
type input "**********"
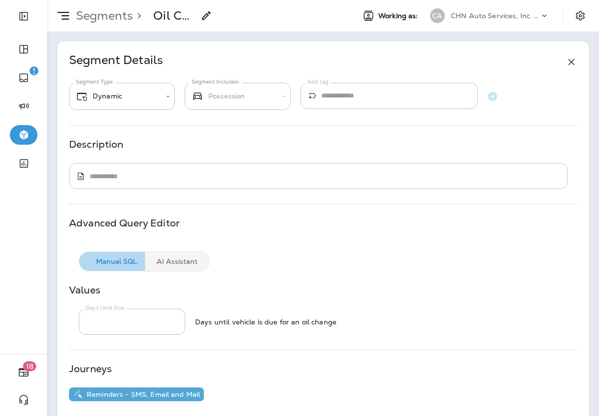
click at [513, 15] on p "CHN Auto Services, Inc. dba Jiffy Lube" at bounding box center [494, 16] width 89 height 8
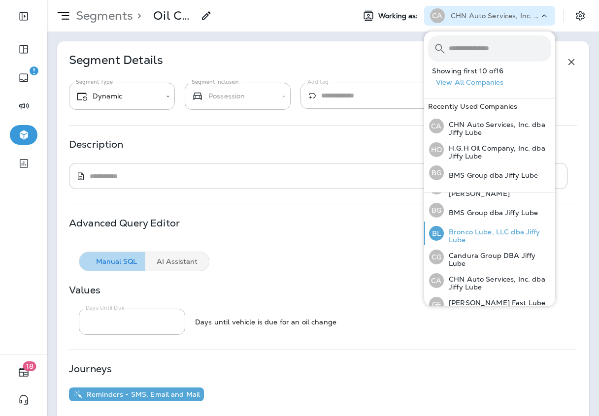
scroll to position [42, 0]
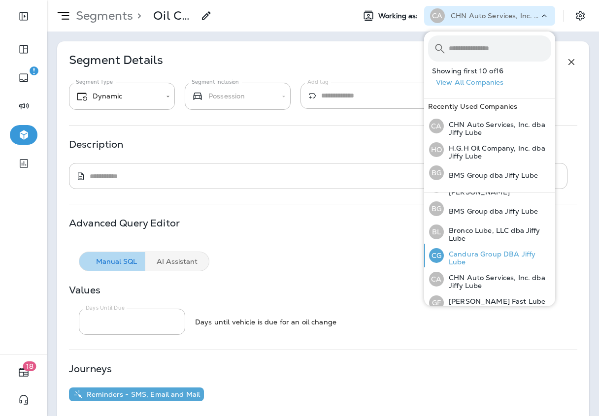
click at [476, 257] on p "Candura Group DBA Jiffy Lube" at bounding box center [496, 258] width 107 height 16
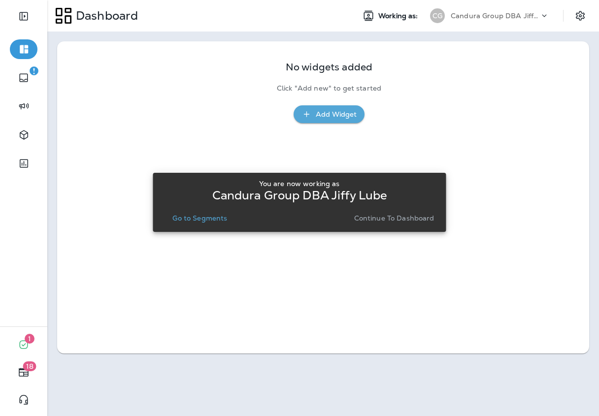
click at [220, 220] on p "Go to Segments" at bounding box center [199, 218] width 55 height 8
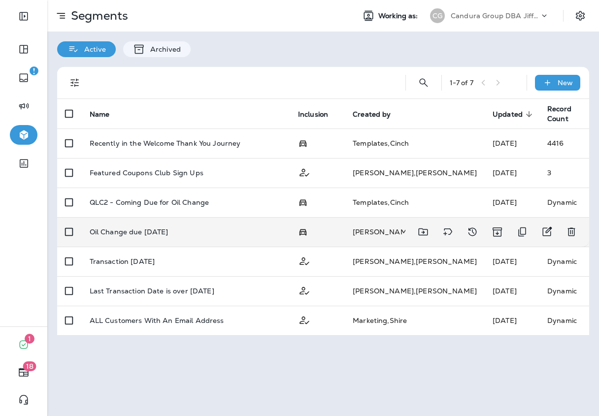
click at [193, 223] on td "Oil Change due [DATE]" at bounding box center [186, 232] width 208 height 30
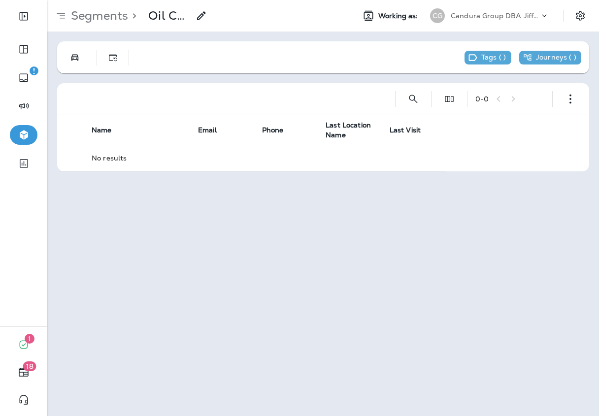
click at [481, 15] on p "Candura Group DBA Jiffy Lube" at bounding box center [494, 16] width 89 height 8
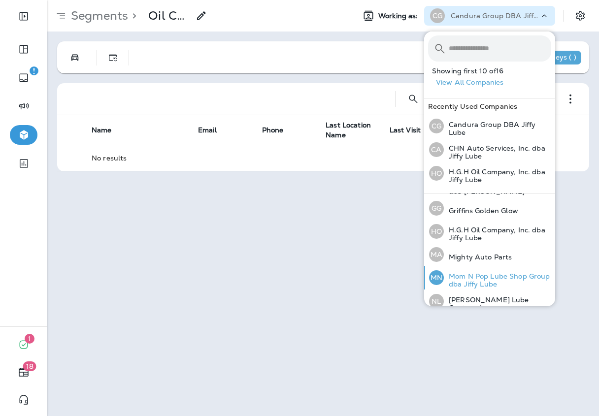
scroll to position [165, 0]
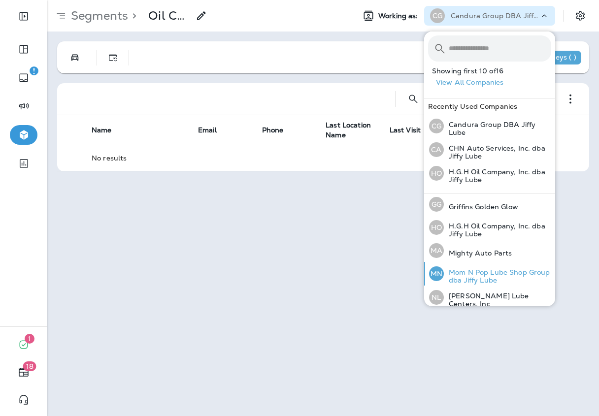
click at [471, 277] on p "Mom N Pop Lube Shop Group dba Jiffy Lube" at bounding box center [496, 276] width 107 height 16
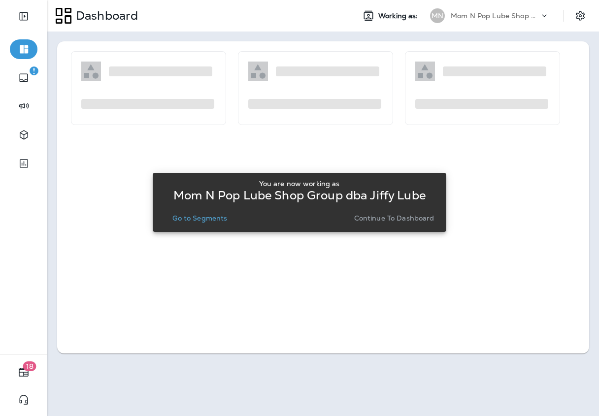
click at [213, 215] on p "Go to Segments" at bounding box center [199, 218] width 55 height 8
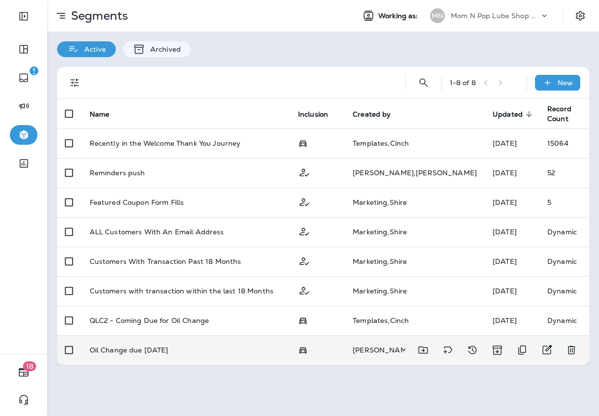
click at [154, 351] on p "Oil Change due [DATE]" at bounding box center [129, 350] width 79 height 8
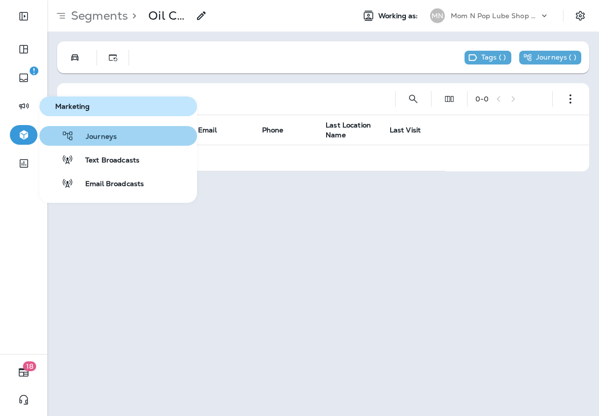
click at [94, 129] on button "Journeys" at bounding box center [118, 136] width 158 height 20
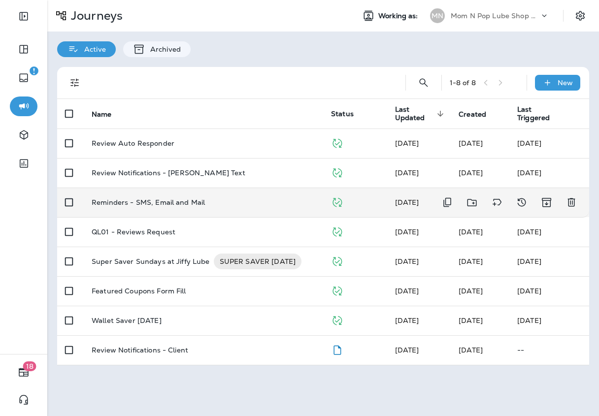
click at [161, 195] on td "Reminders - SMS, Email and Mail" at bounding box center [203, 203] width 239 height 30
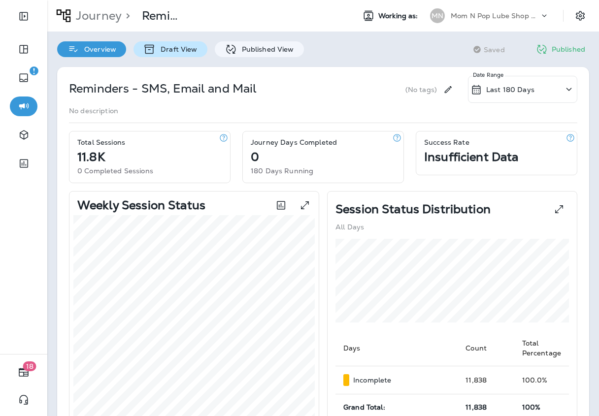
click at [182, 53] on p "Draft View" at bounding box center [176, 49] width 41 height 8
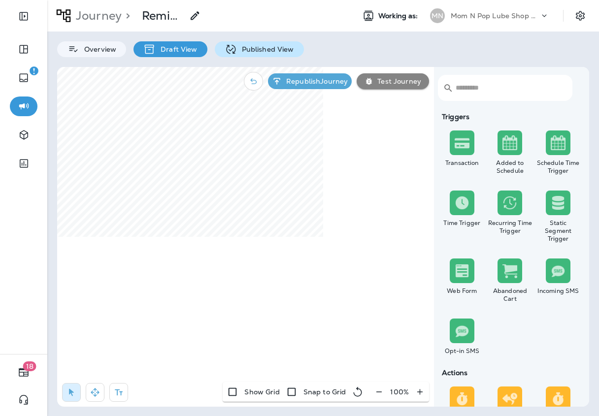
click at [254, 49] on p "Published View" at bounding box center [265, 49] width 57 height 8
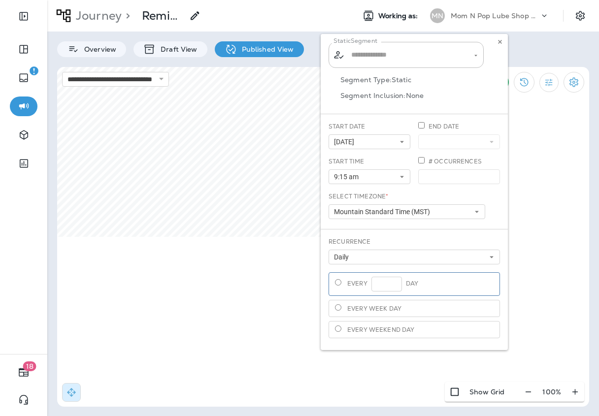
type input "**********"
click at [386, 56] on div "**********" at bounding box center [413, 192] width 187 height 316
click at [440, 49] on div "**********" at bounding box center [413, 192] width 187 height 316
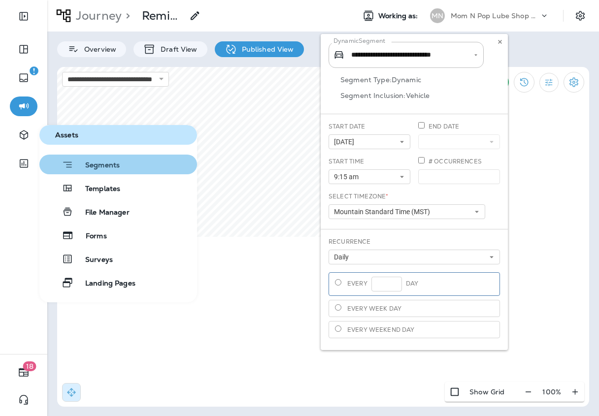
click at [104, 171] on button "Segments" at bounding box center [118, 165] width 158 height 20
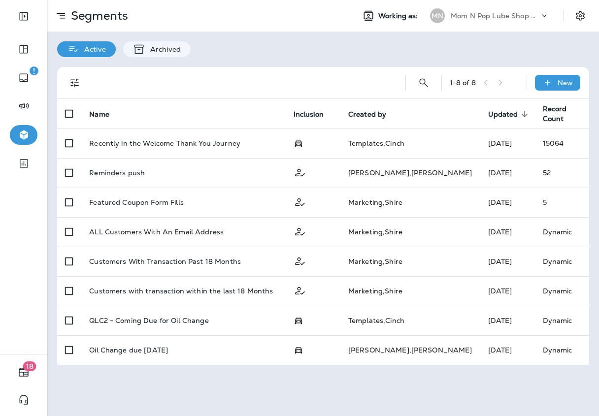
click at [528, 23] on div "Mom N Pop Lube Shop Group dba Jiffy Lube" at bounding box center [494, 15] width 89 height 15
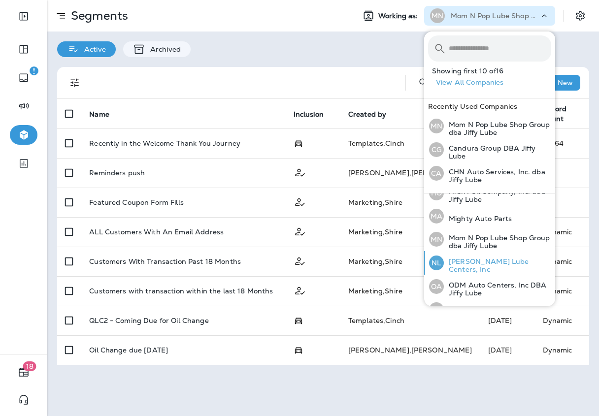
scroll to position [215, 0]
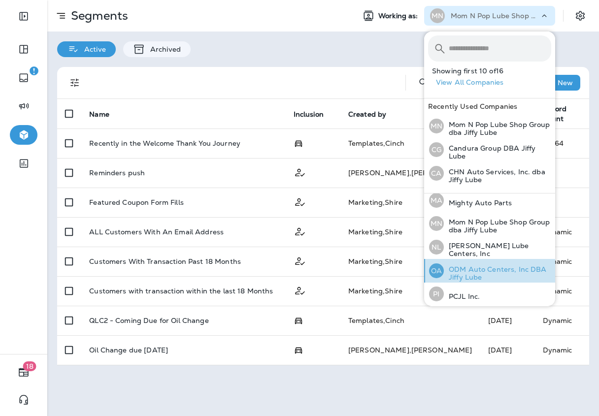
click at [481, 265] on p "ODM Auto Centers, Inc DBA Jiffy Lube" at bounding box center [496, 273] width 107 height 16
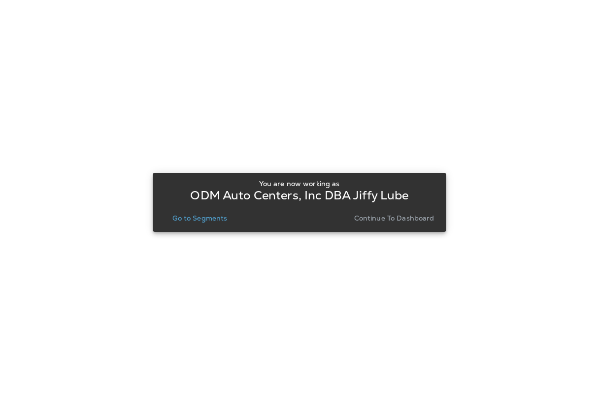
click at [220, 216] on p "Go to Segments" at bounding box center [199, 218] width 55 height 8
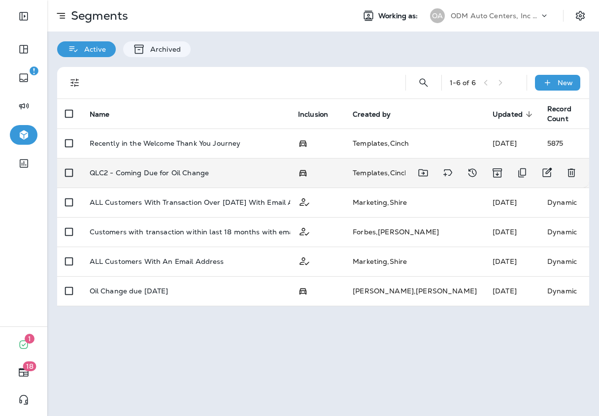
click at [176, 177] on p "QLC2 - Coming Due for Oil Change" at bounding box center [149, 173] width 119 height 8
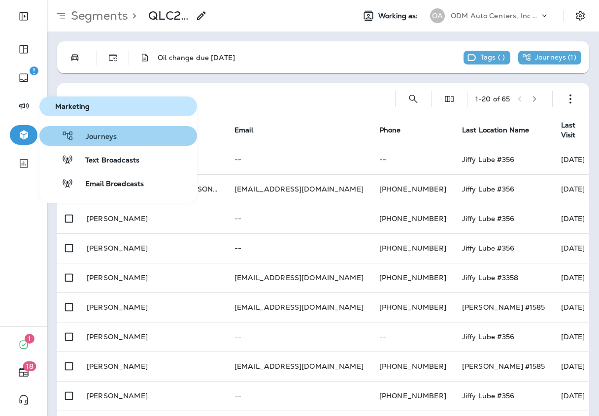
click at [91, 139] on span "Journeys" at bounding box center [95, 136] width 43 height 9
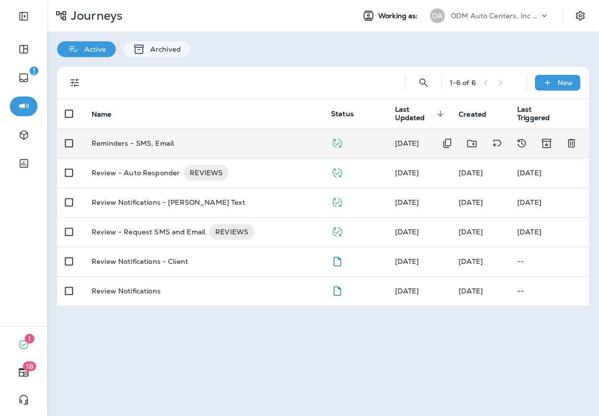
click at [219, 151] on td "Reminders - SMS, Email" at bounding box center [203, 143] width 239 height 30
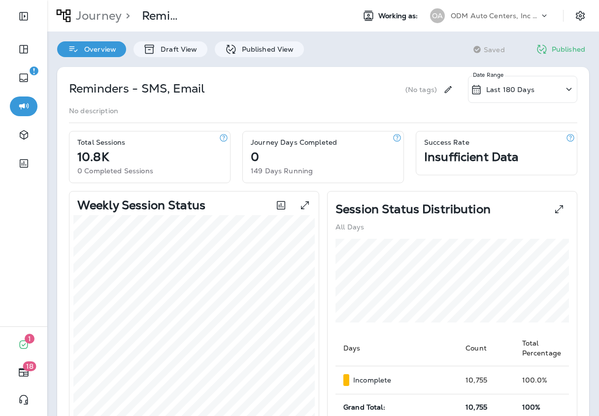
click at [516, 22] on div "ODM Auto Centers, Inc DBA Jiffy Lube" at bounding box center [494, 15] width 89 height 15
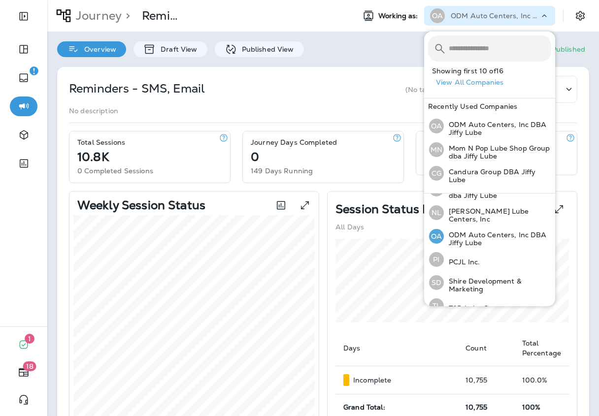
scroll to position [261, 0]
